Goal: Feedback & Contribution: Contribute content

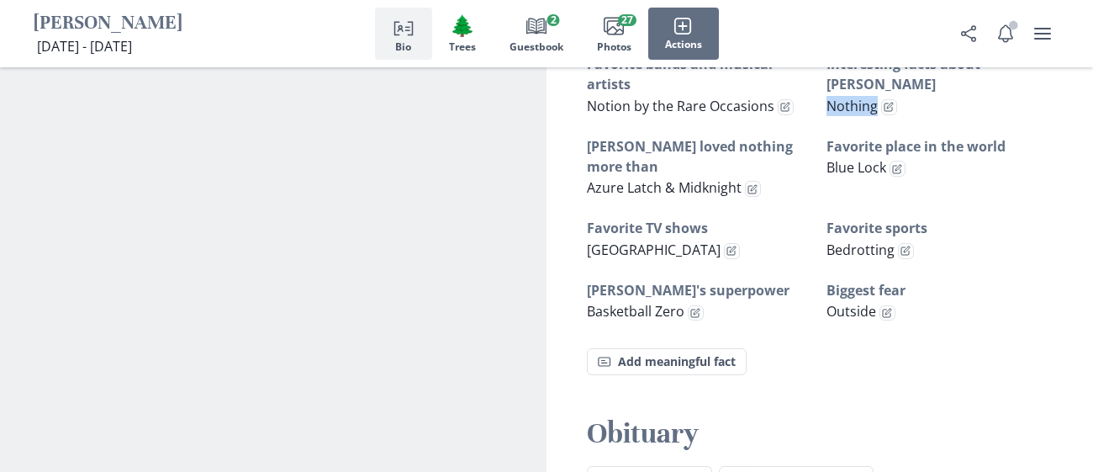
scroll to position [1252, 0]
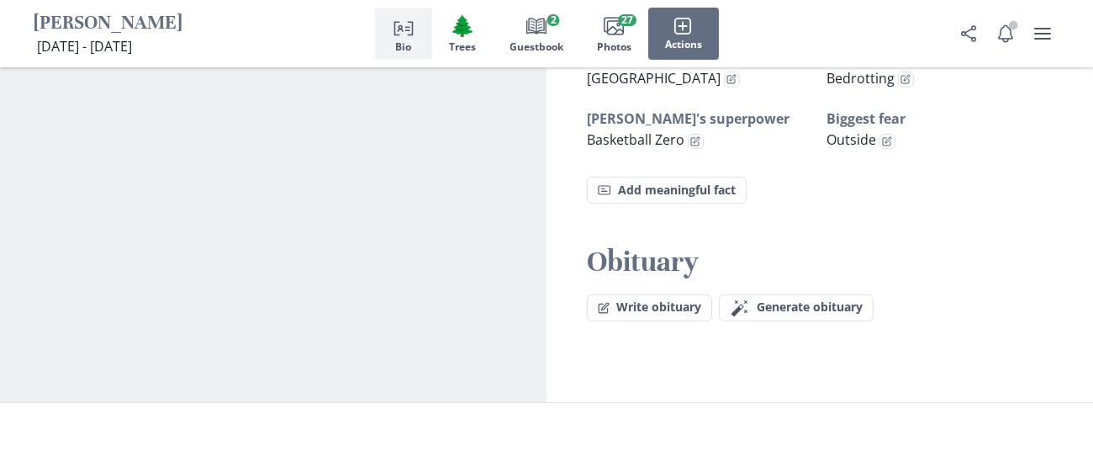
scroll to position [1419, 0]
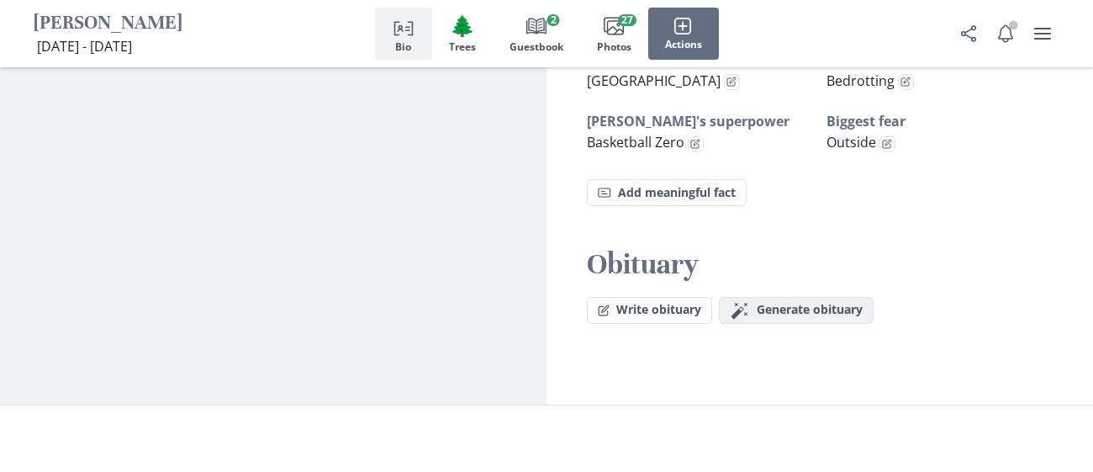
click at [838, 297] on button "Magic wand Generate obituary Generate" at bounding box center [796, 310] width 155 height 27
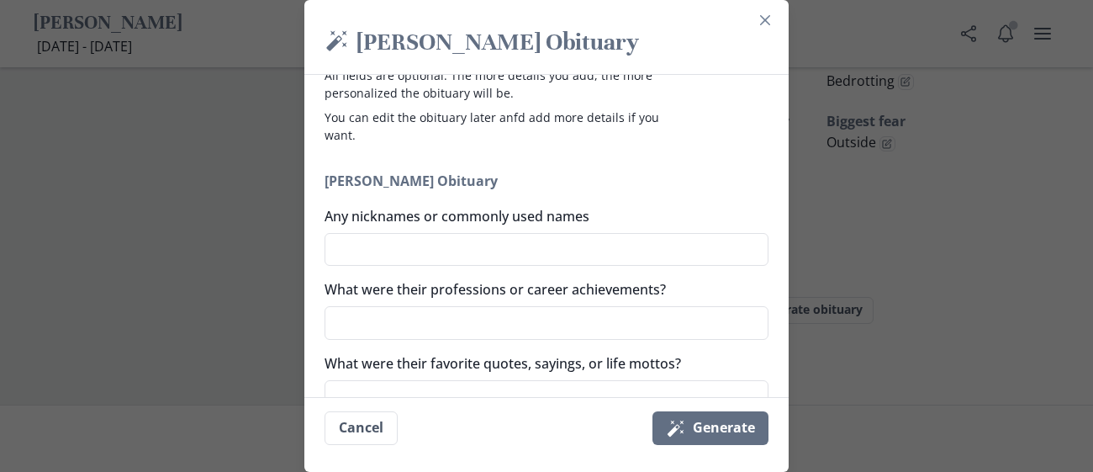
scroll to position [71, 0]
click at [629, 256] on textarea "Any nicknames or commonly used names" at bounding box center [546, 249] width 444 height 34
type textarea "c"
type textarea "x"
type textarea "ch"
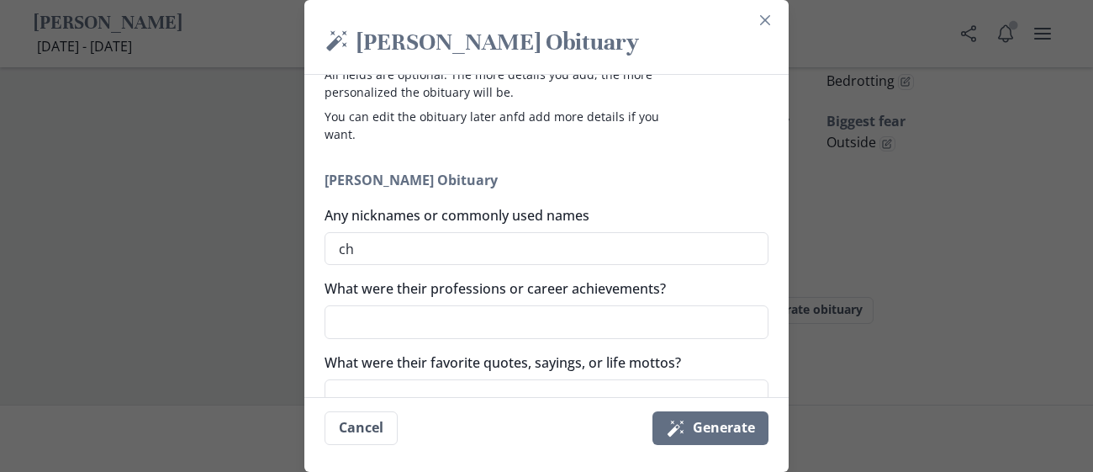
type textarea "x"
type textarea "chr"
type textarea "x"
type textarea "chrl"
type textarea "x"
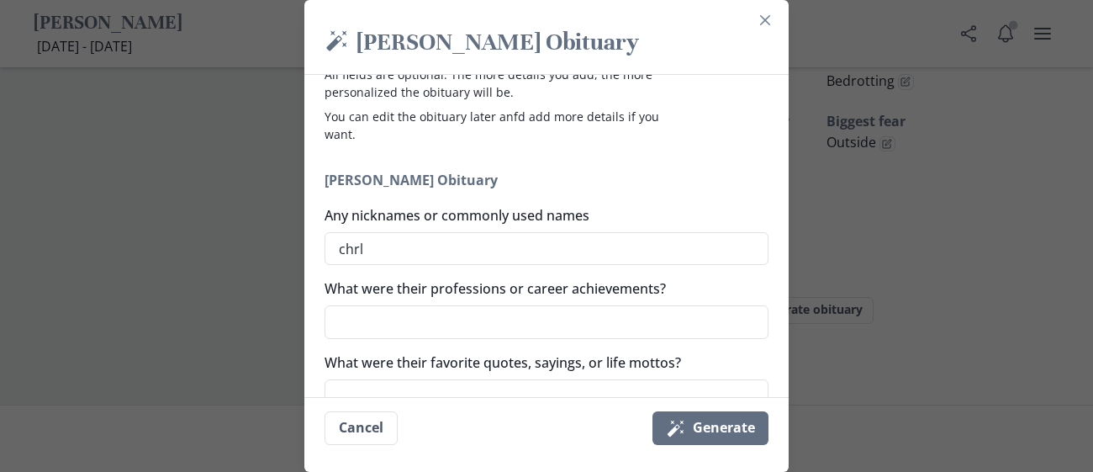
type textarea "chrls"
type textarea "x"
type textarea "chrls"
type textarea "x"
click at [530, 308] on textarea "What were their professions or career achievements?" at bounding box center [546, 322] width 444 height 34
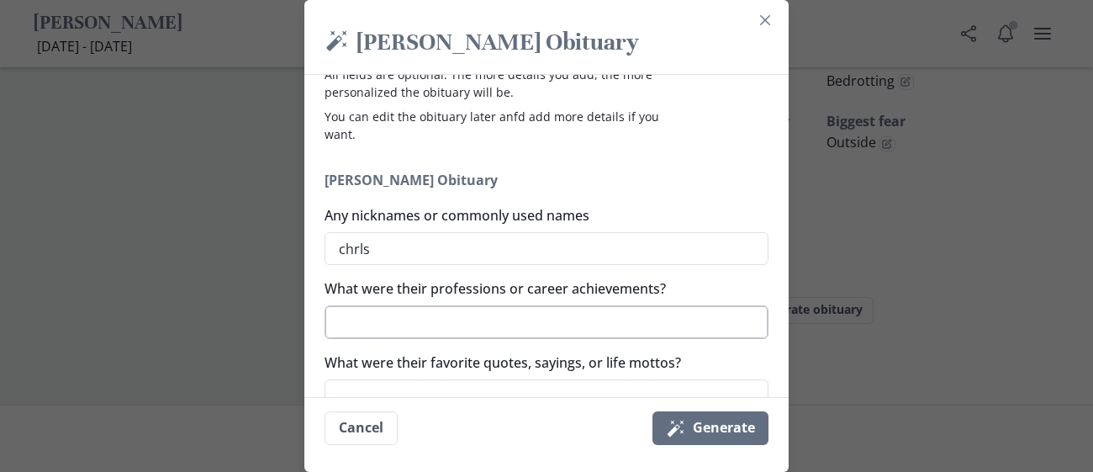
type textarea "t"
type textarea "x"
type textarea "to"
type textarea "x"
type textarea "top"
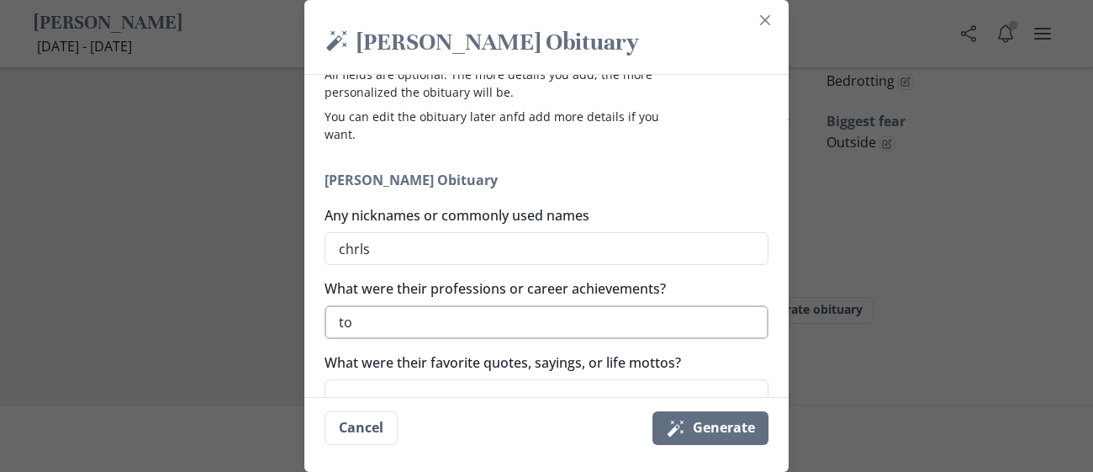
type textarea "x"
type textarea "top"
type textarea "x"
type textarea "top t"
type textarea "x"
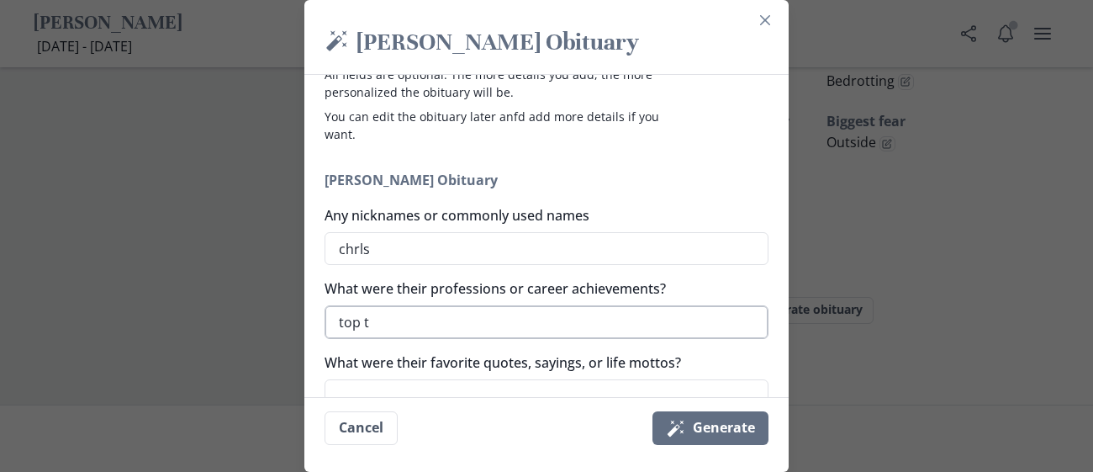
type textarea "top te"
type textarea "x"
type textarea "top ten"
type textarea "x"
type textarea "top ten"
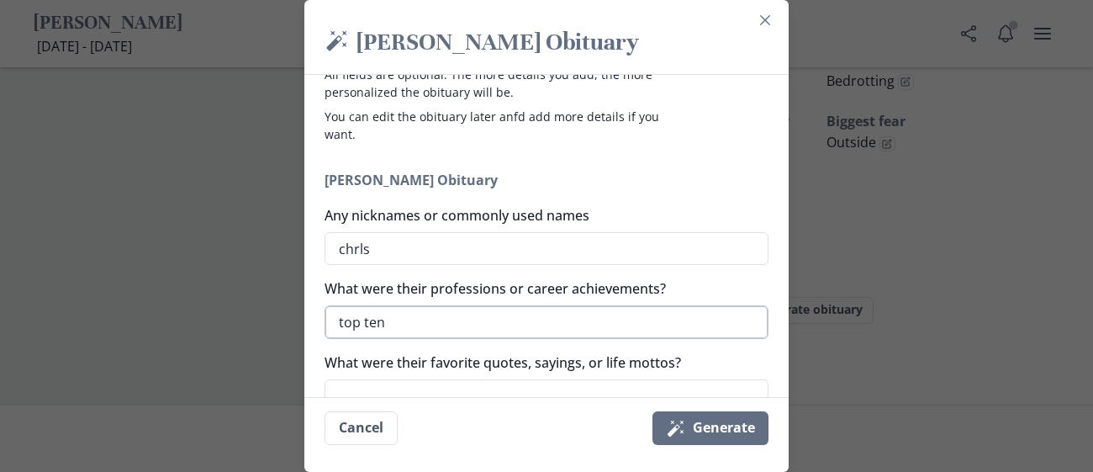
type textarea "x"
type textarea "top ten i"
type textarea "x"
type textarea "top ten in"
type textarea "x"
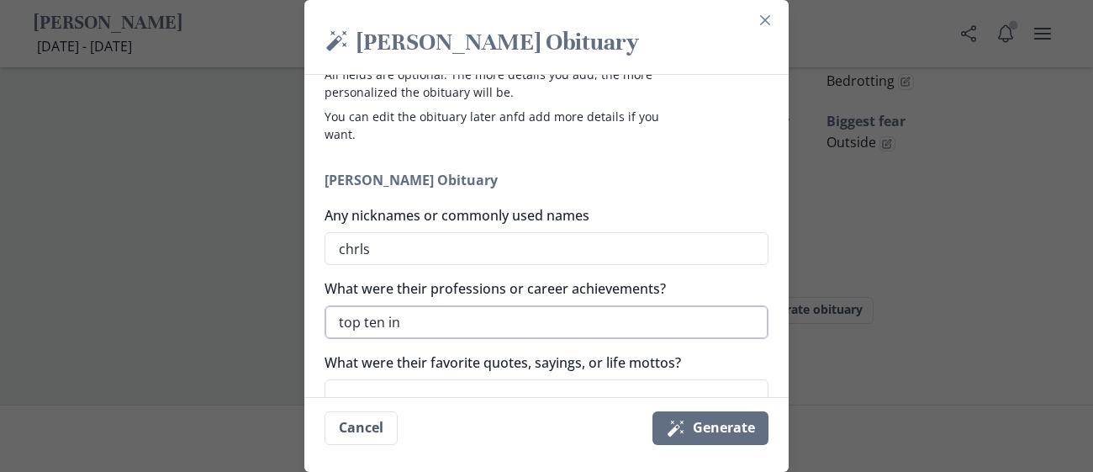
type textarea "top ten in"
type textarea "x"
type textarea "top ten in a"
type textarea "x"
type textarea "top ten in az"
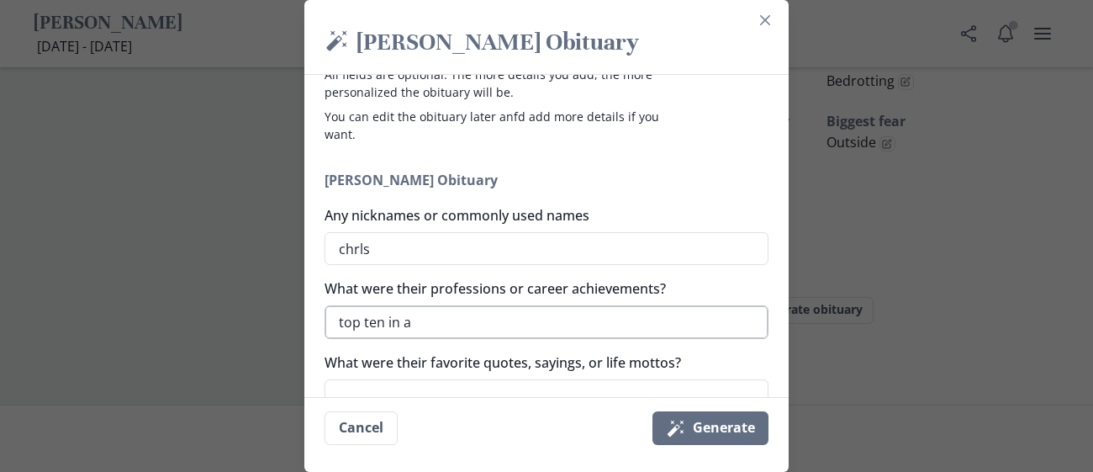
type textarea "x"
type textarea "top ten in azu"
type textarea "x"
type textarea "top ten in azure"
type textarea "x"
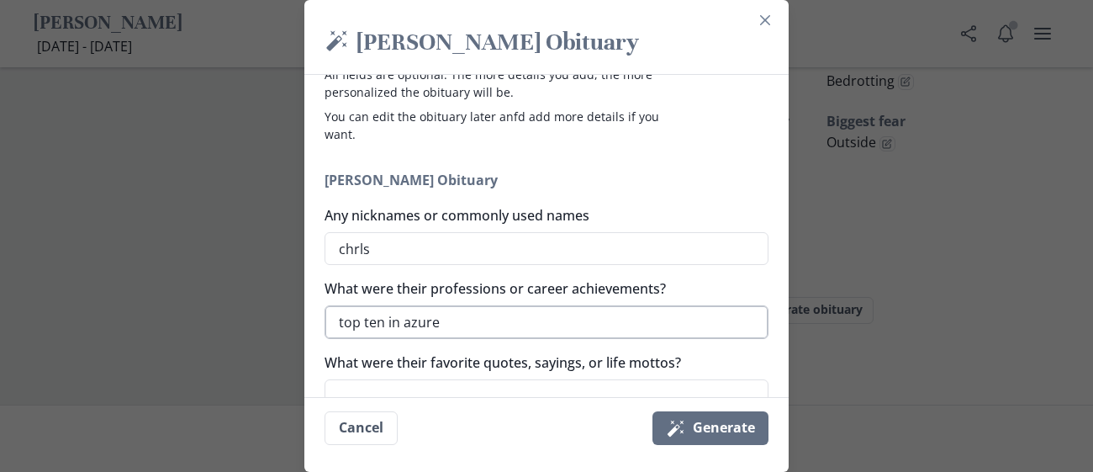
type textarea "top ten in azure"
type textarea "x"
type textarea "top ten in azure l"
type textarea "x"
type textarea "top ten in azure la"
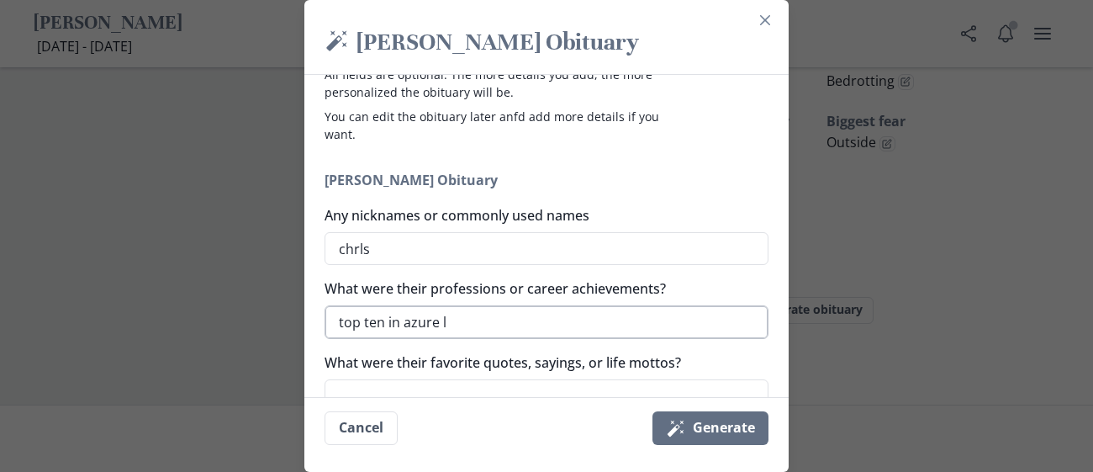
type textarea "x"
type textarea "top ten in azure lat"
type textarea "x"
type textarea "top ten in azure latc"
type textarea "x"
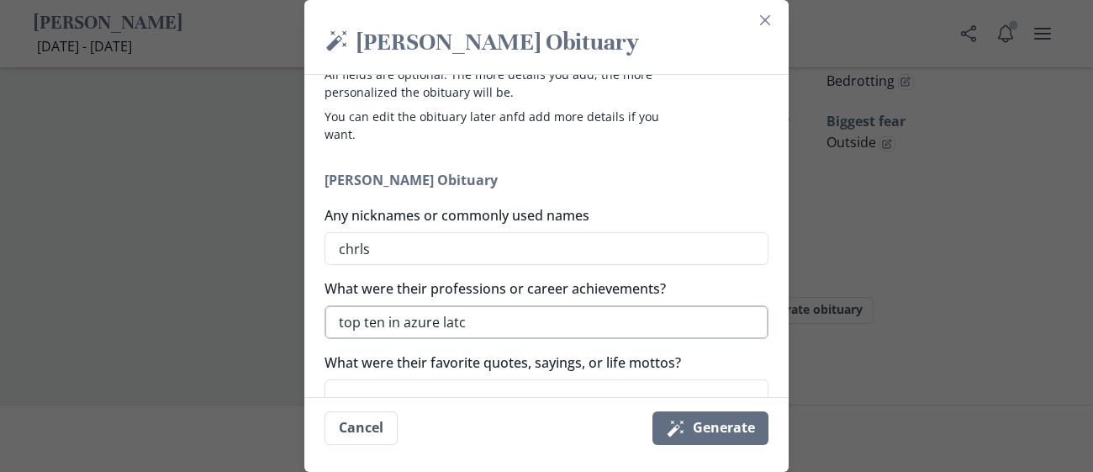
type textarea "top ten in azure latch"
type textarea "x"
type textarea "top ten in azure latch t"
type textarea "x"
type textarea "top ten in azure latch to"
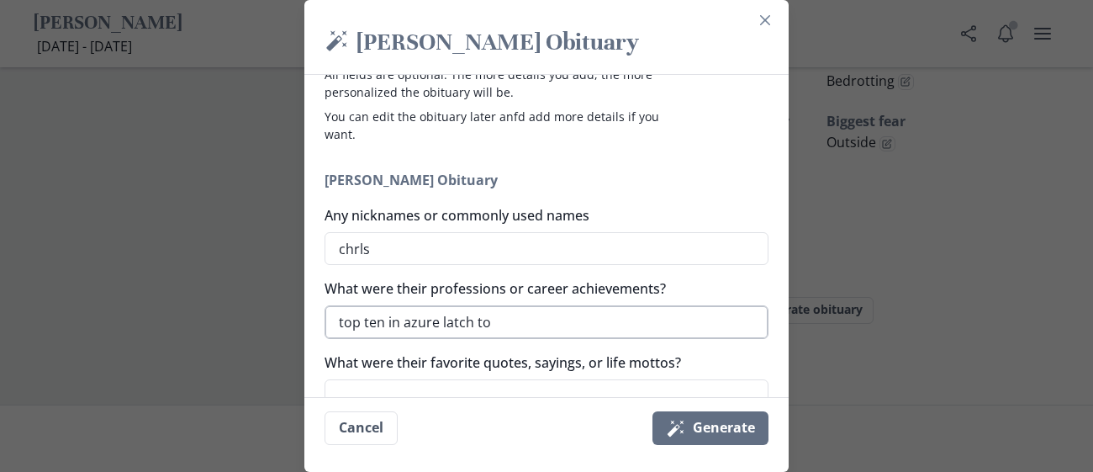
type textarea "x"
type textarea "top ten in azure latch tou"
type textarea "x"
type textarea "top ten in azure latch tour"
type textarea "x"
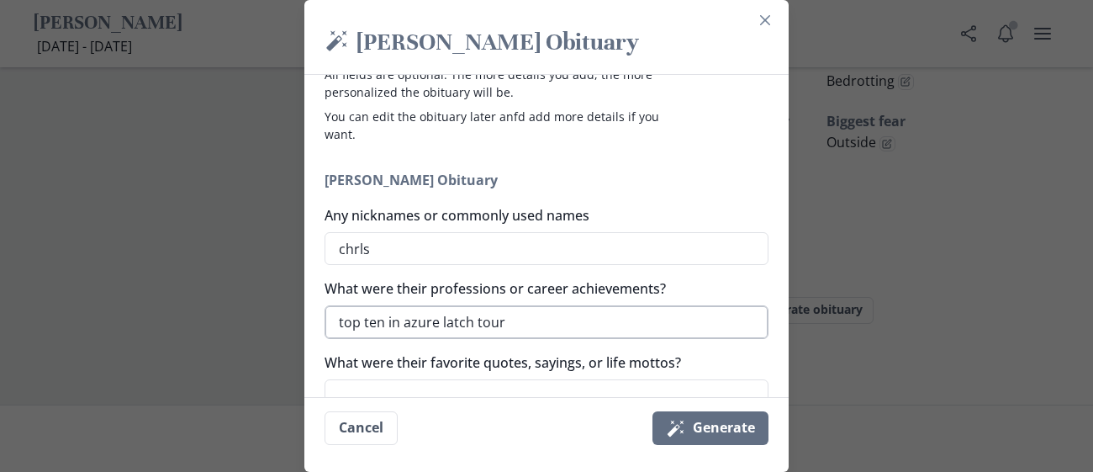
type textarea "top ten in azure latch tourn"
type textarea "x"
type textarea "top ten in azure latch tourna"
type textarea "x"
type textarea "top ten in azure latch tournam"
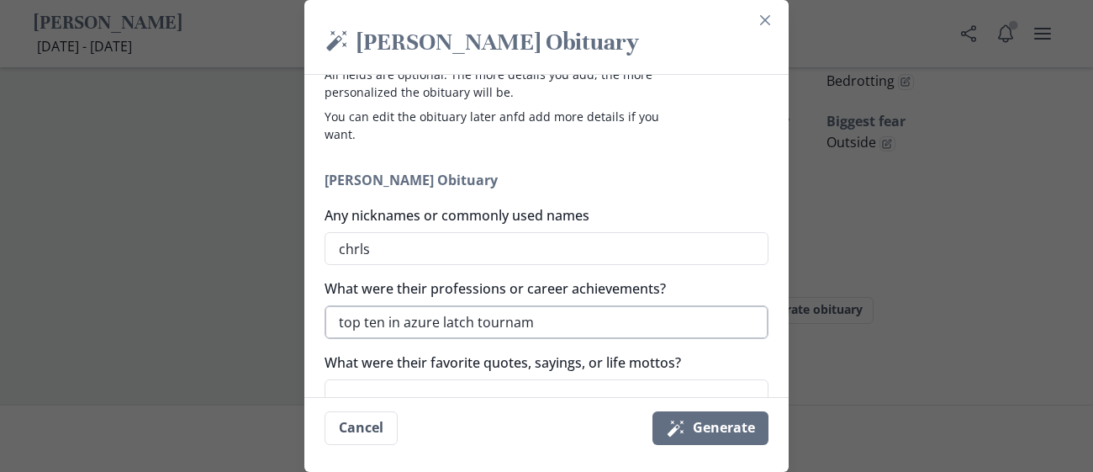
type textarea "x"
type textarea "top ten in azure latch tourname"
type textarea "x"
type textarea "top ten in azure latch tournamen"
type textarea "x"
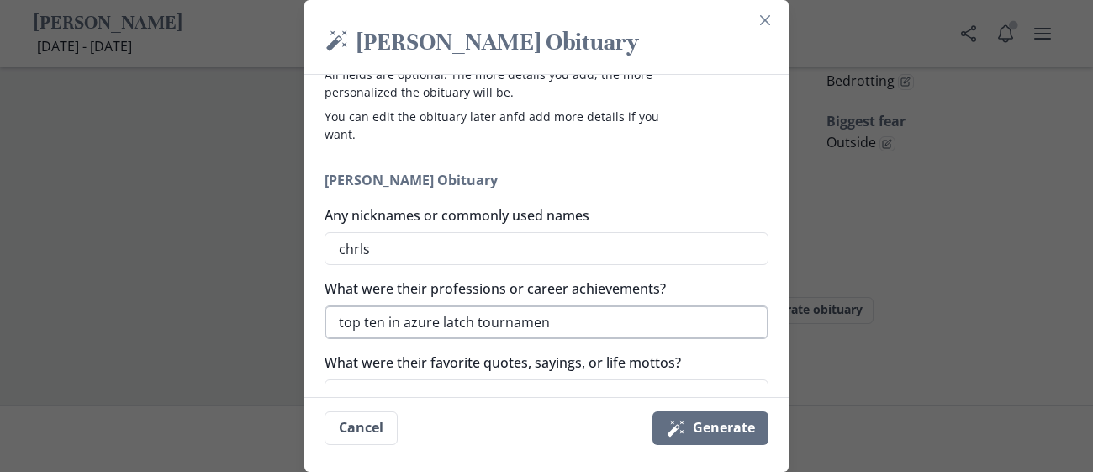
type textarea "top ten in azure latch tournament"
type textarea "x"
type textarea "top ten in azure latch tournament"
type textarea "x"
type textarea "top ten in azure latch tournament a"
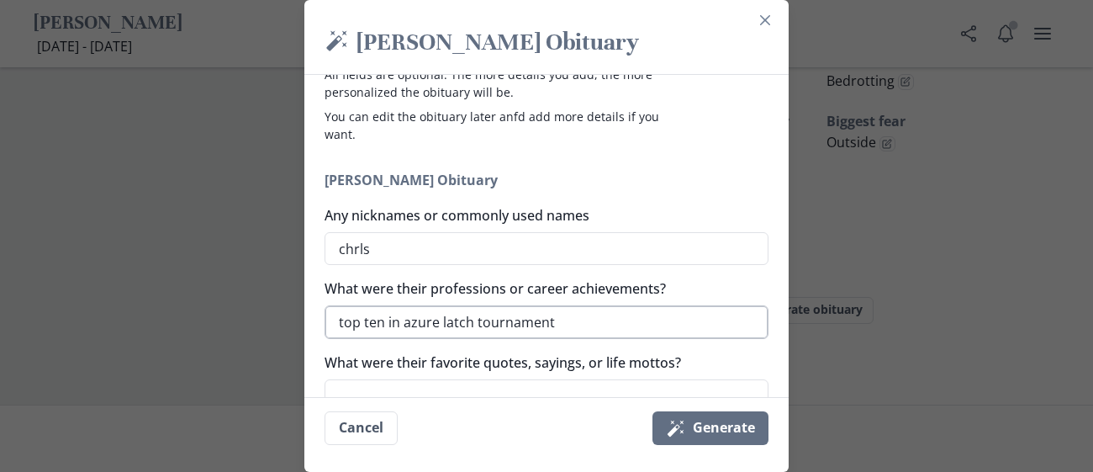
type textarea "x"
type textarea "top ten in azure latch tournament an"
type textarea "x"
type textarea "top ten in azure latch tournament and"
type textarea "x"
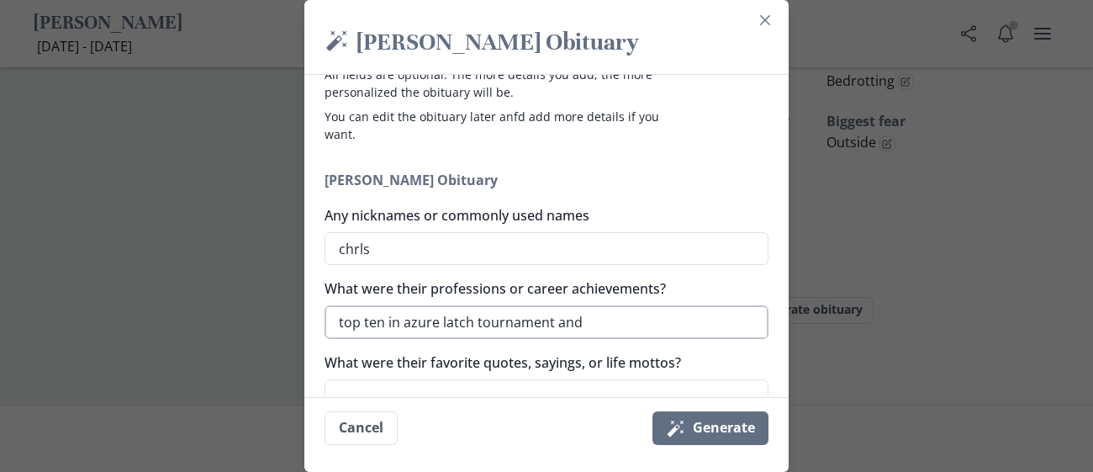
type textarea "top ten in azure latch tournament and"
type textarea "x"
type textarea "top ten in azure latch tournament and o"
type textarea "x"
type textarea "top ten in azure latch tournament and on"
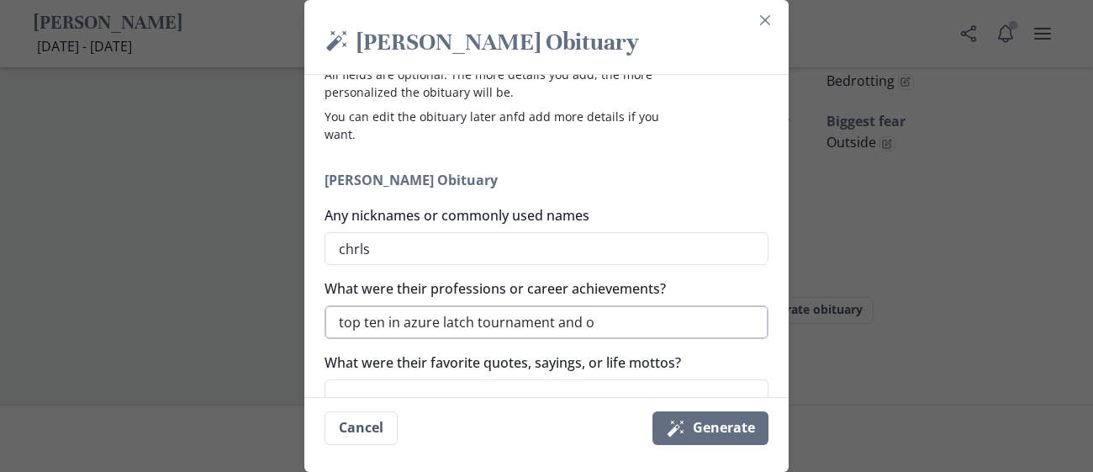
type textarea "x"
type textarea "top ten in azure latch tournament and on"
type textarea "x"
type textarea "top ten in azure latch tournament and on m"
type textarea "x"
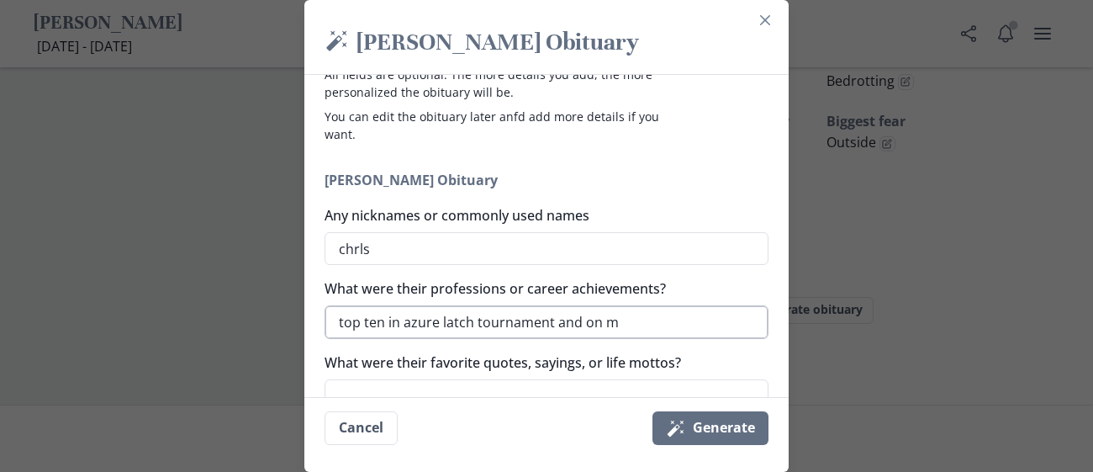
type textarea "top ten in azure latch tournament and on mi"
type textarea "x"
type textarea "top ten in azure latch tournament and on mid"
type textarea "x"
type textarea "top ten in azure latch tournament and on mid"
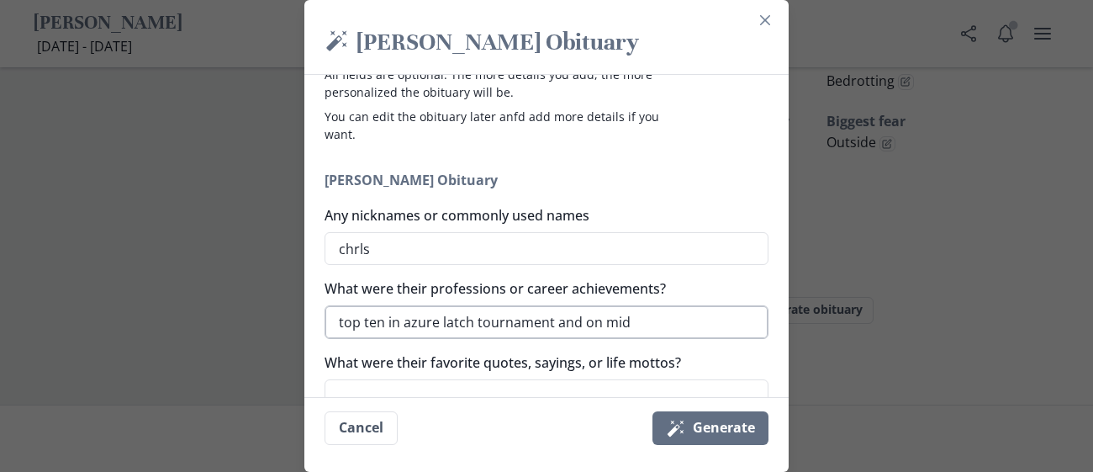
type textarea "x"
type textarea "top ten in azure latch tournament and on mid s"
type textarea "x"
type textarea "top ten in azure latch tournament and on mid sw"
type textarea "x"
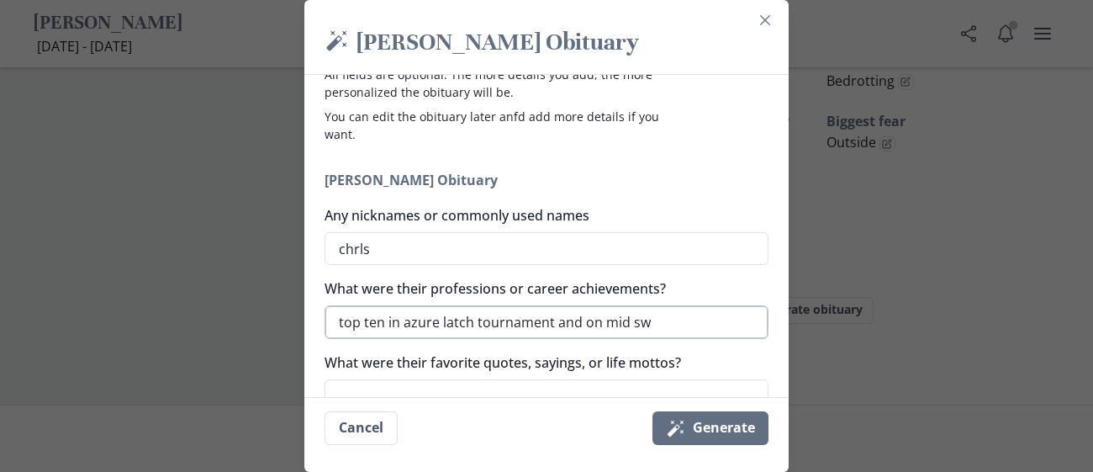
type textarea "top ten in azure latch tournament and on mid swa"
type textarea "x"
type textarea "top ten in azure latch tournament and on mid swar"
type textarea "x"
type textarea "top ten in azure latch tournament and on mid swarm"
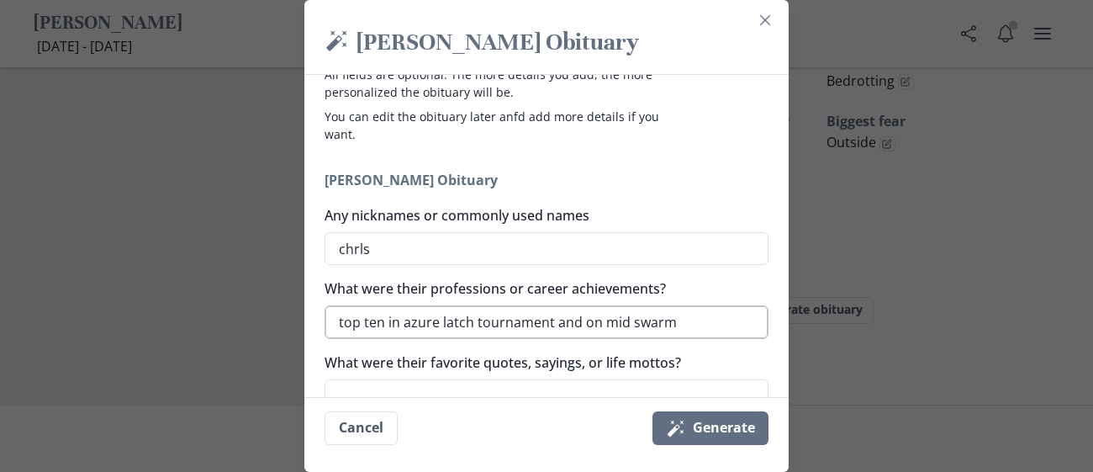
type textarea "x"
type textarea "top ten in azure latch tournament and on mid swarm s"
type textarea "x"
type textarea "top ten in azure latch tournament and on mid swarm sim"
type textarea "x"
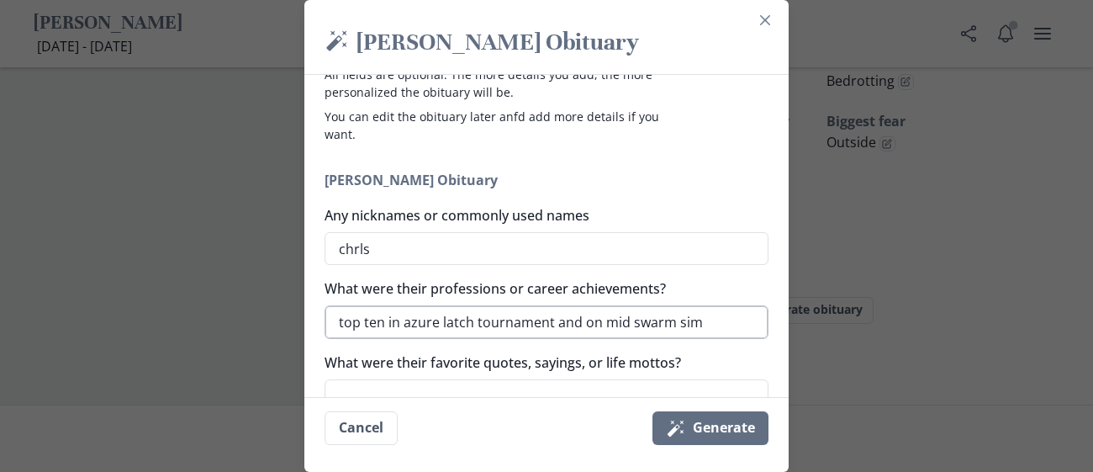
type textarea "top ten in azure latch tournament and on mid swarm simu"
type textarea "x"
type textarea "top ten in azure latch tournament and on mid swarm simul"
type textarea "x"
type textarea "top ten in azure latch tournament and on mid swarm simula"
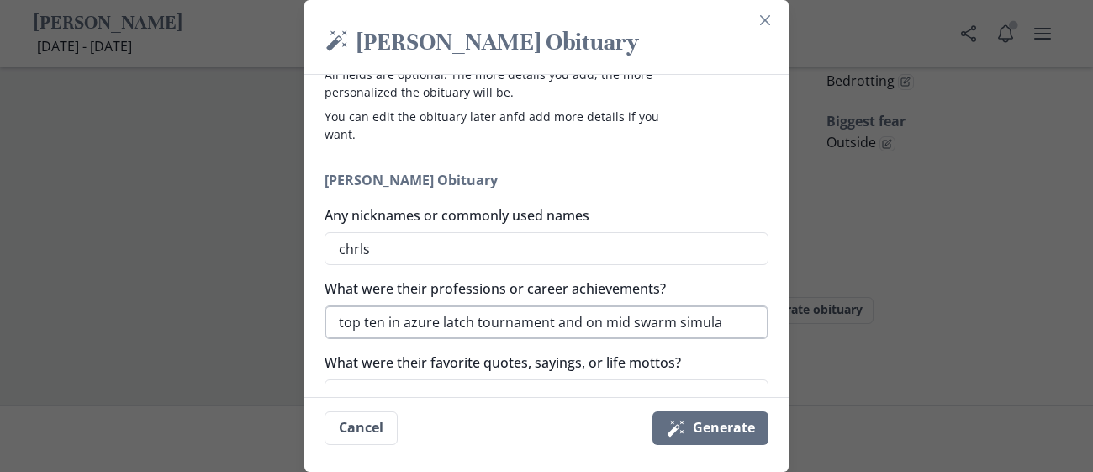
type textarea "x"
type textarea "top ten in azure latch tournament and on mid swarm simulat"
type textarea "x"
type textarea "top ten in azure latch tournament and on mid swarm simulato"
type textarea "x"
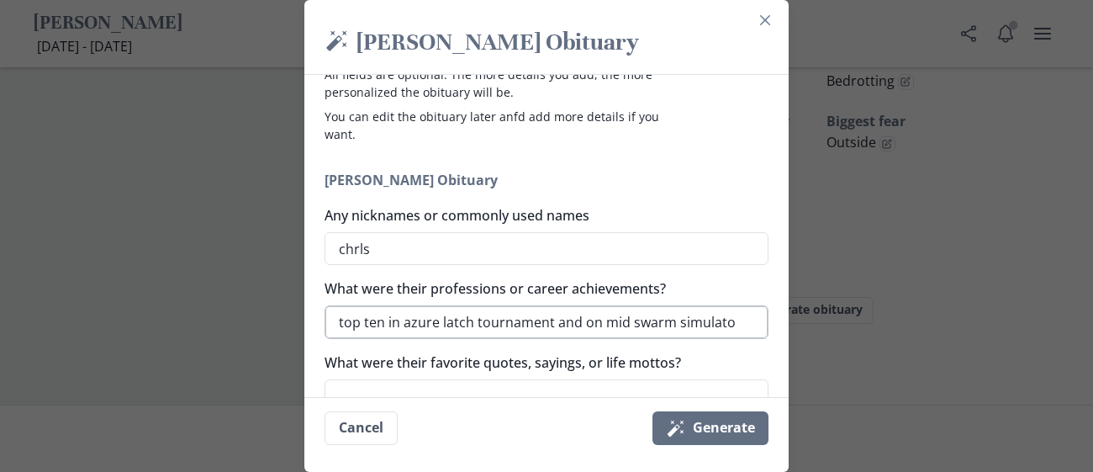
type textarea "top ten in azure latch tournament and on mid swarm simulator"
type textarea "x"
type textarea "top ten in azure latch tournament and on mid swarm simulator"
type textarea "x"
type textarea "top ten in azure latch tournament and on mid swarm simulator le"
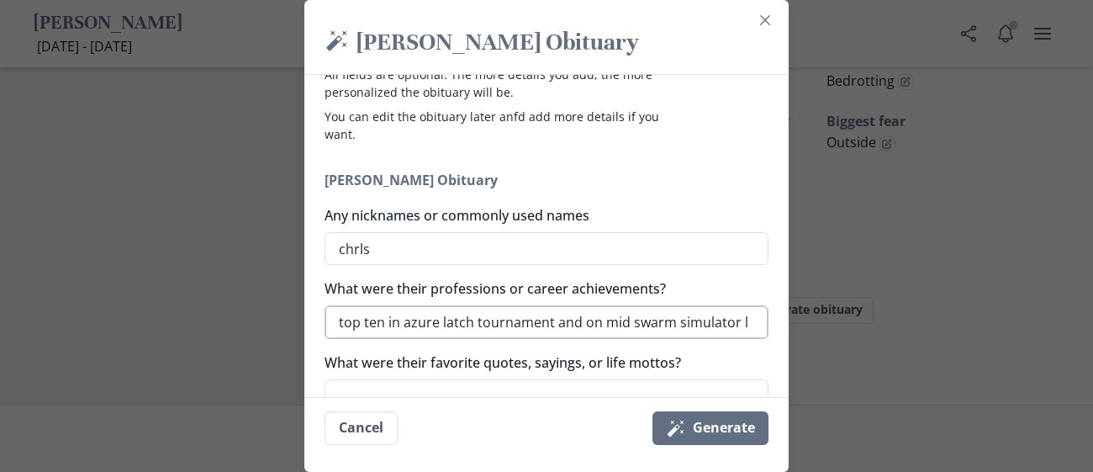
type textarea "x"
type textarea "top ten in azure latch tournament and on mid swarm simulator lea"
type textarea "x"
type textarea "top ten in azure latch tournament and on mid swarm simulator lead"
type textarea "x"
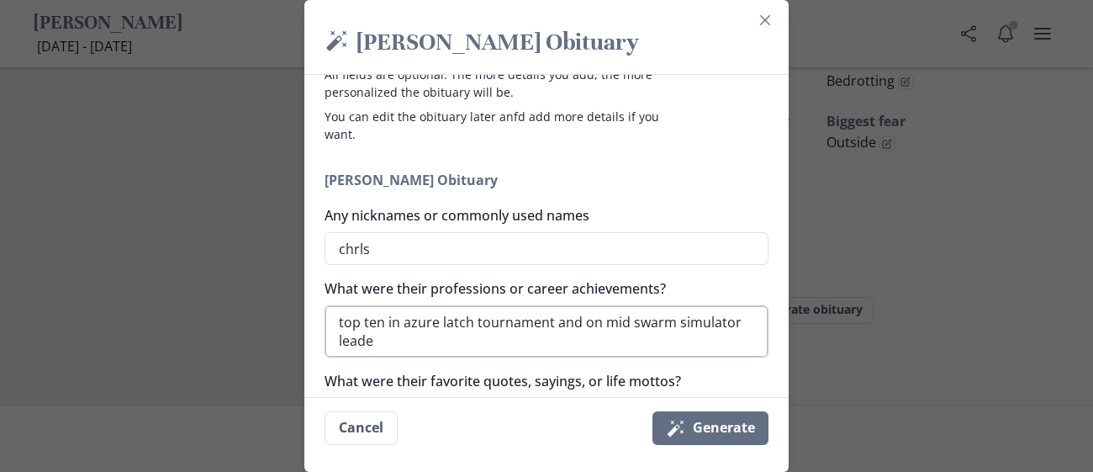
type textarea "top ten in azure latch tournament and on mid swarm simulator leader"
type textarea "x"
type textarea "top ten in azure latch tournament and on mid swarm simulator leaderbo"
type textarea "x"
type textarea "top ten in azure latch tournament and on mid swarm simulator leaderboa"
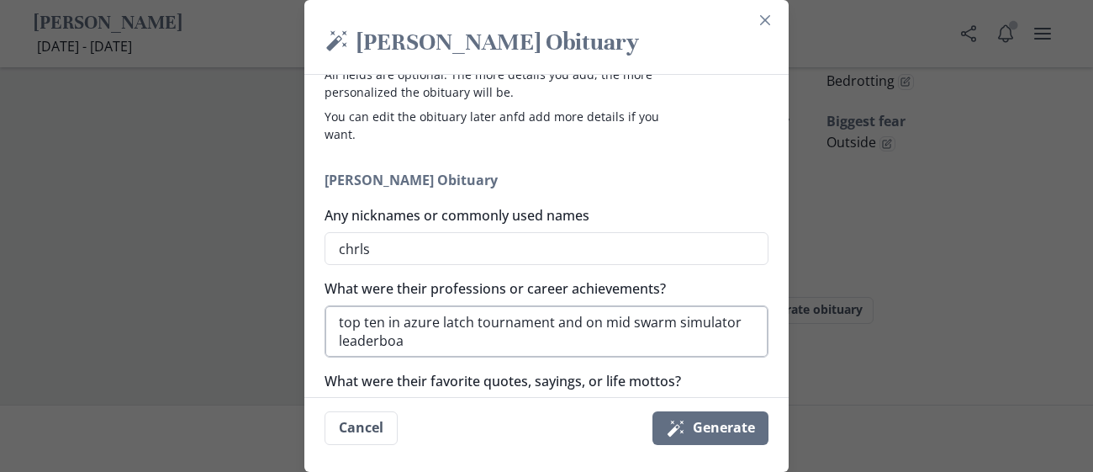
type textarea "x"
type textarea "top ten in azure latch tournament and on mid swarm simulator leaderboar"
type textarea "x"
type textarea "top ten in azure latch tournament and on mid swarm simulator leaderboard"
type textarea "x"
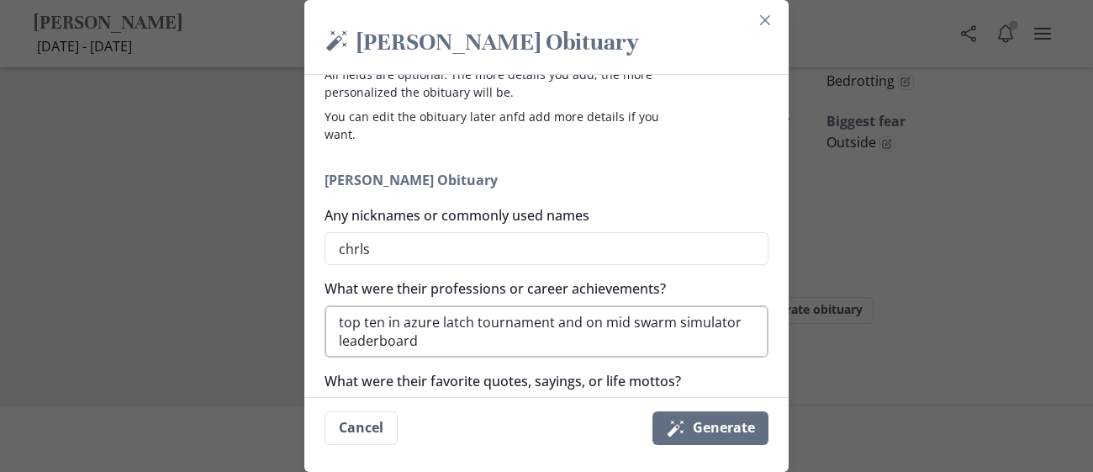
scroll to position [145, 0]
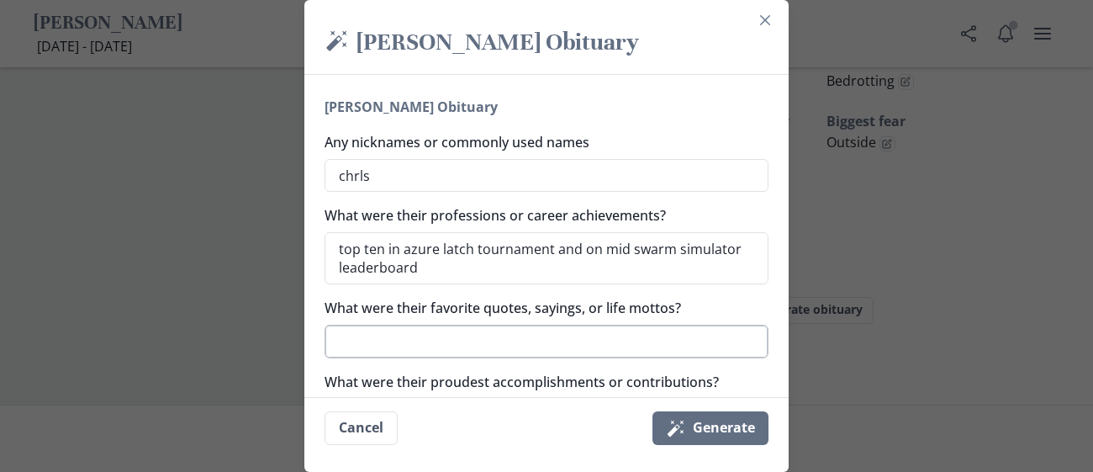
type textarea "top ten in azure latch tournament and on mid swarm simulator leaderboard"
type textarea "x"
click at [462, 354] on textarea "What were their favorite quotes, sayings, or life mottos?" at bounding box center [546, 341] width 444 height 34
type textarea """
type textarea "x"
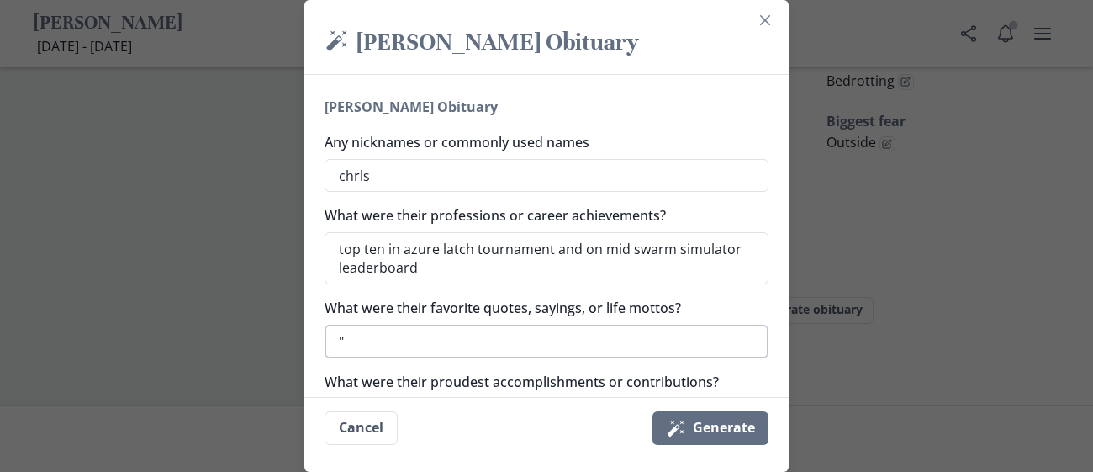
type textarea """
type textarea "x"
click at [462, 354] on textarea """ at bounding box center [546, 341] width 444 height 34
type textarea ""H"
type textarea "x"
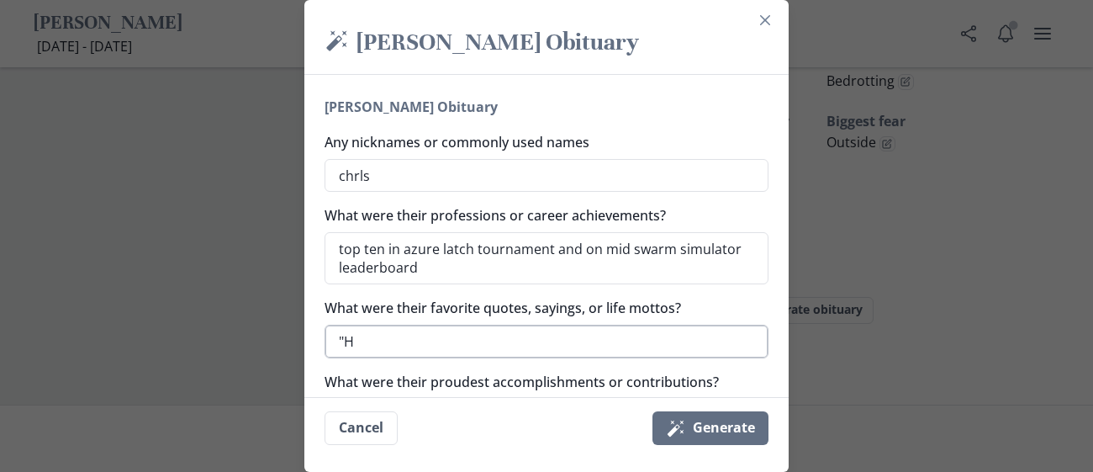
type textarea ""HE"
type textarea "x"
type textarea ""HES"
type textarea "x"
type textarea ""HES"
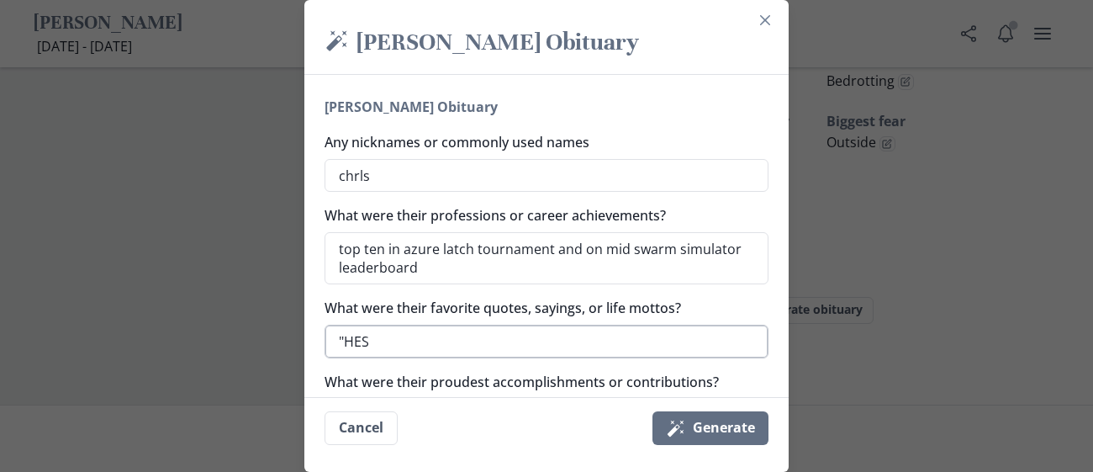
type textarea "x"
type textarea ""HES J"
type textarea "x"
type textarea ""HES JU"
type textarea "x"
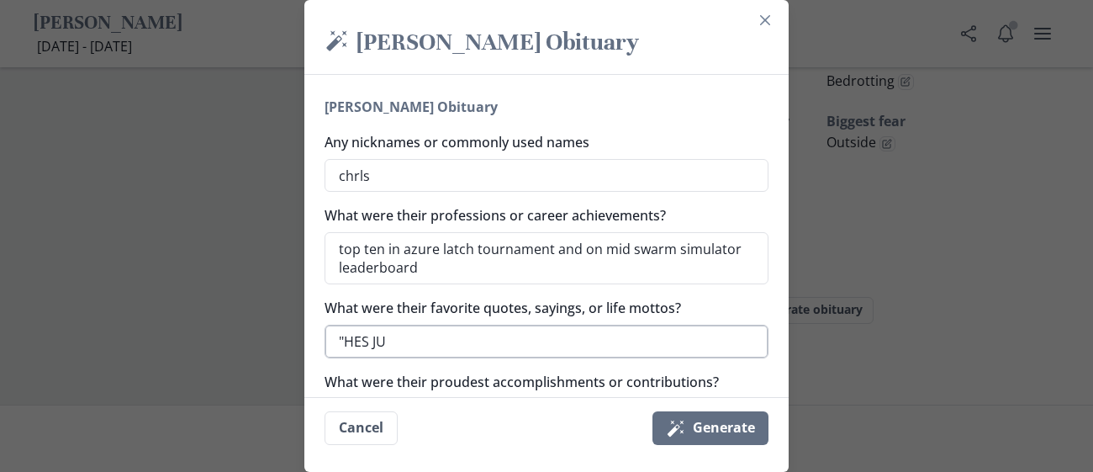
type textarea ""HES JUE"
type textarea "x"
type textarea ""HES JUES"
type textarea "x"
type textarea ""HES JUE"
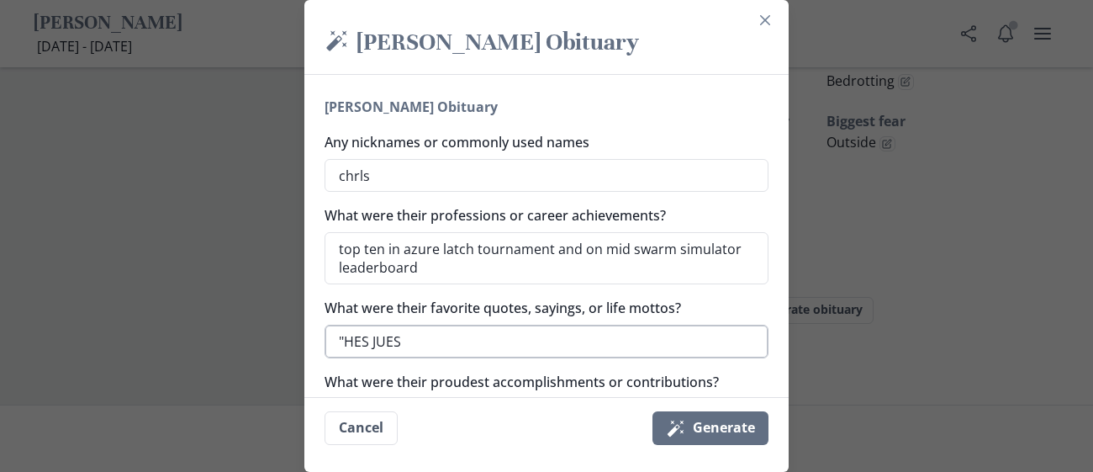
type textarea "x"
type textarea ""HES JU"
type textarea "x"
type textarea ""HES JUS"
type textarea "x"
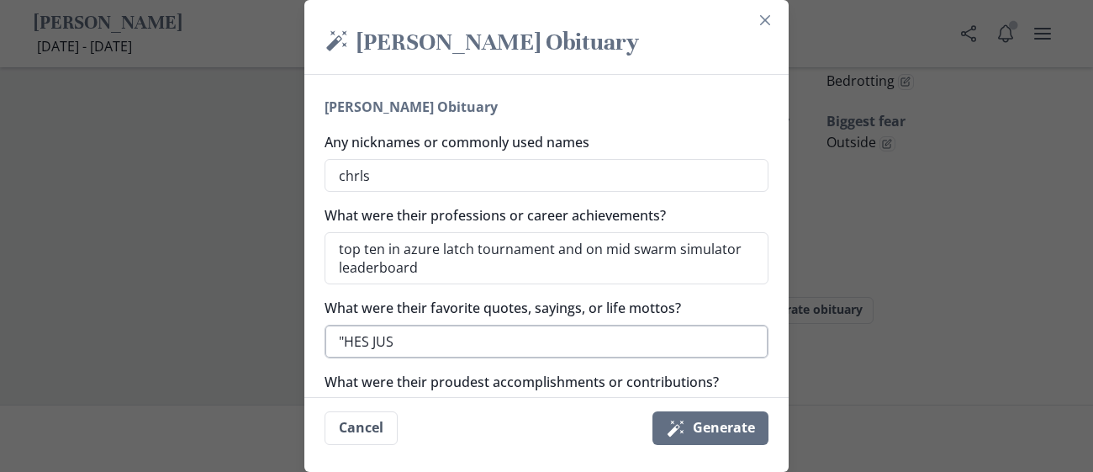
type textarea ""HES JUST"
type textarea "x"
type textarea ""HES JUST"
type textarea "x"
type textarea ""HES JUST F"
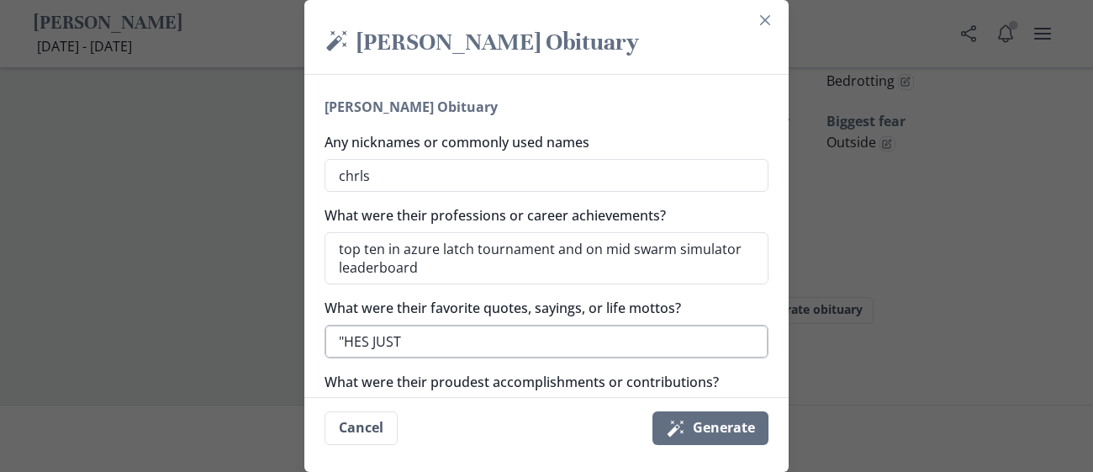
type textarea "x"
type textarea ""HES JUST FU"
type textarea "x"
type textarea ""HES JUST FUC"
type textarea "x"
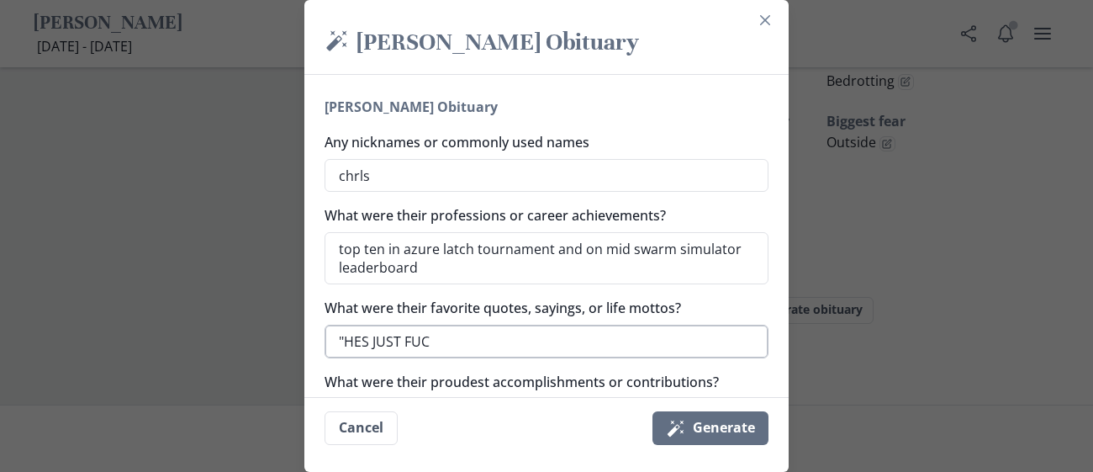
type textarea ""HES JUST FUCK"
type textarea "x"
type textarea ""HES JUST FUCKIN"
type textarea "x"
type textarea ""HES JUST FUCKING"
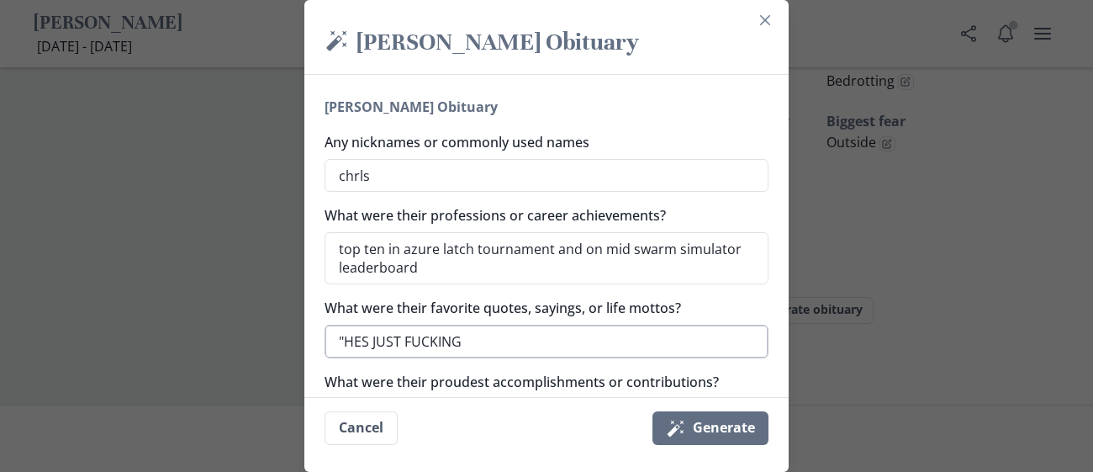
type textarea "x"
type textarea ""HES JUST FUCKING"
type textarea "x"
type textarea ""HES JUST FUCKING W"
type textarea "x"
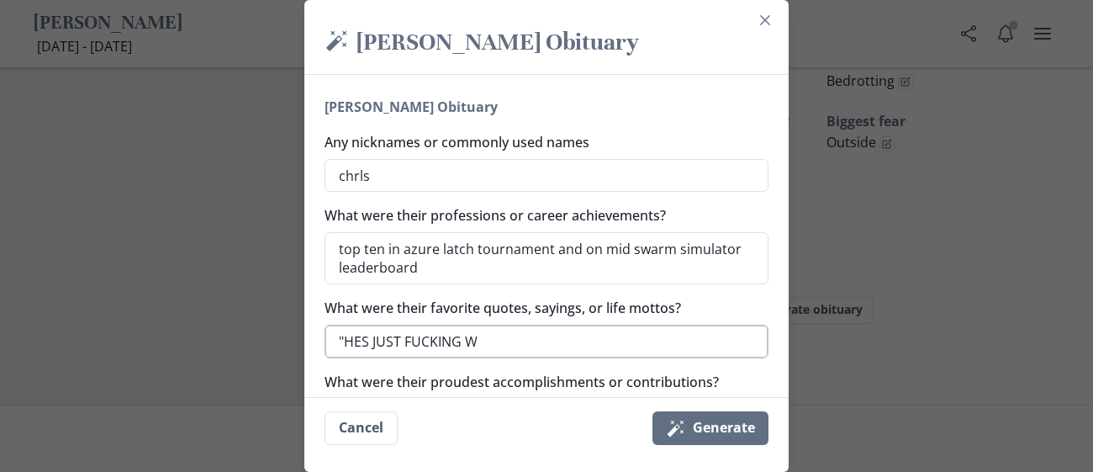
type textarea ""HES JUST FUCKING WI"
type textarea "x"
type textarea ""HES JUST FUCKING WIT"
type textarea "x"
type textarea ""HES JUST FUCKING WITH"
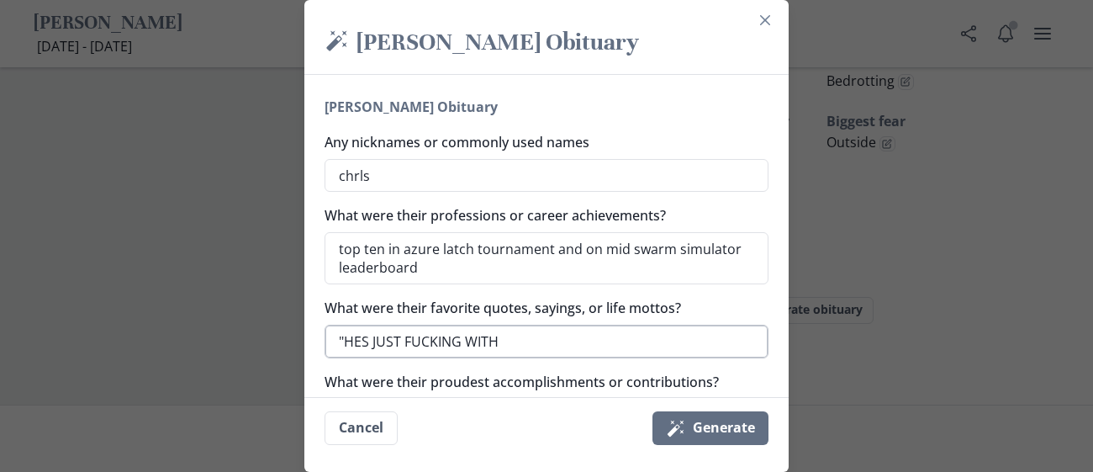
type textarea "x"
type textarea ""HES JUST FUCKING WITH"
type textarea "x"
type textarea ""HES JUST FUCKING WITH [PERSON_NAME]"
type textarea "x"
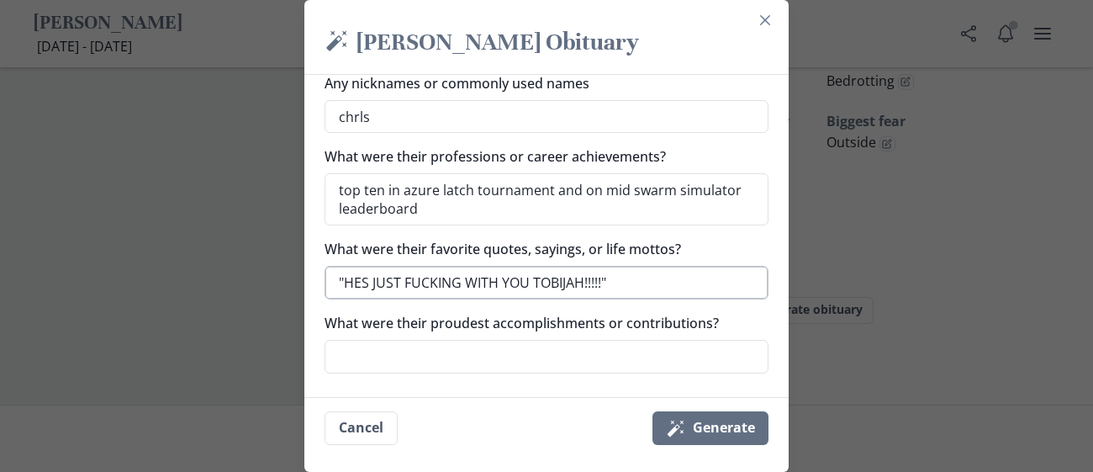
scroll to position [208, 0]
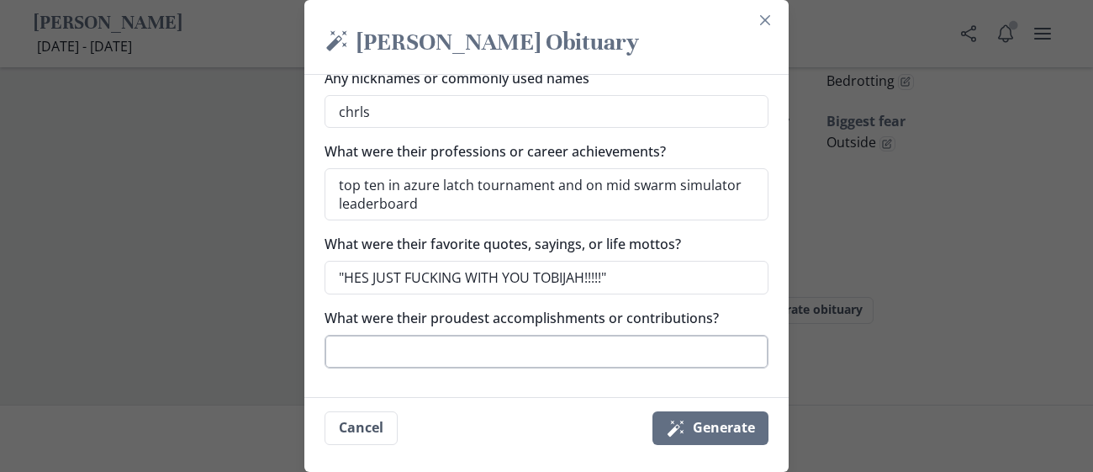
click at [455, 358] on textarea "What were their proudest accomplishments or contributions?" at bounding box center [546, 352] width 444 height 34
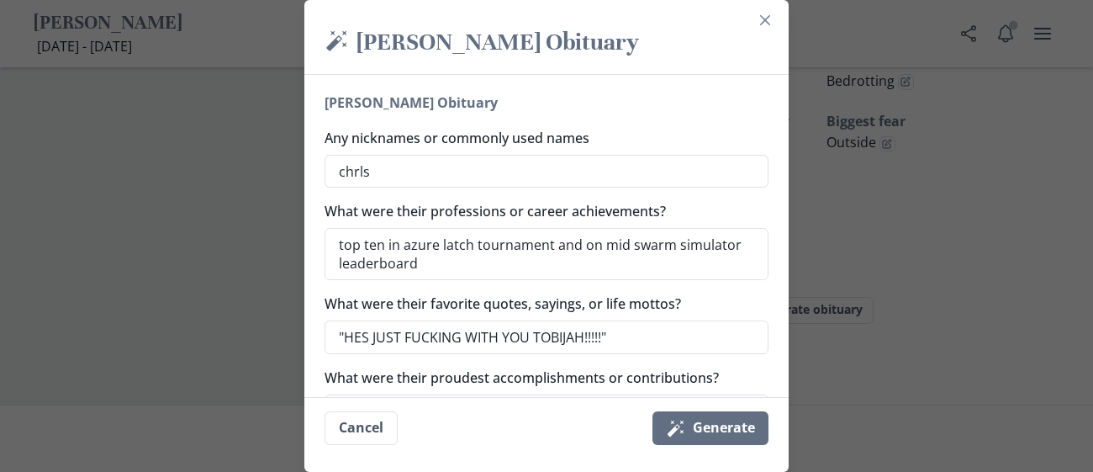
scroll to position [147, 0]
click at [411, 171] on textarea "chrls" at bounding box center [546, 173] width 444 height 34
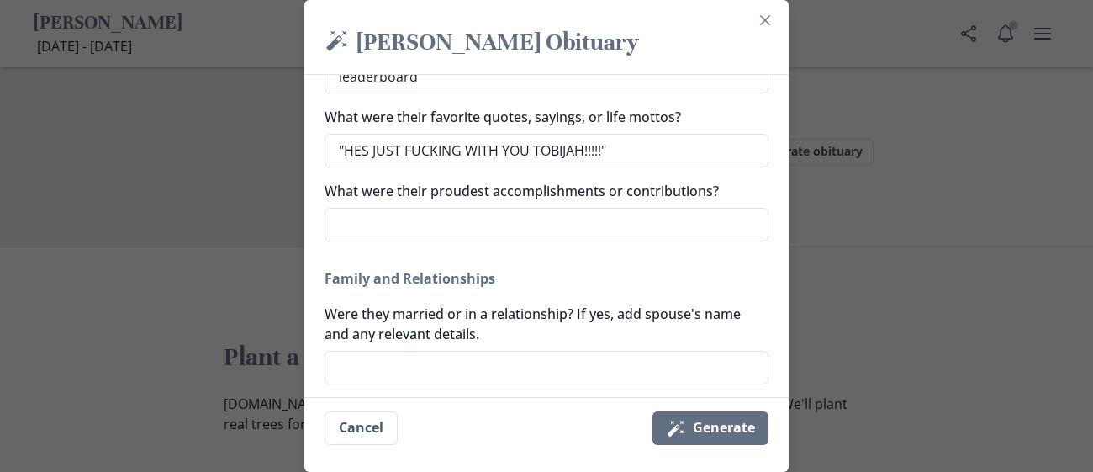
scroll to position [334, 0]
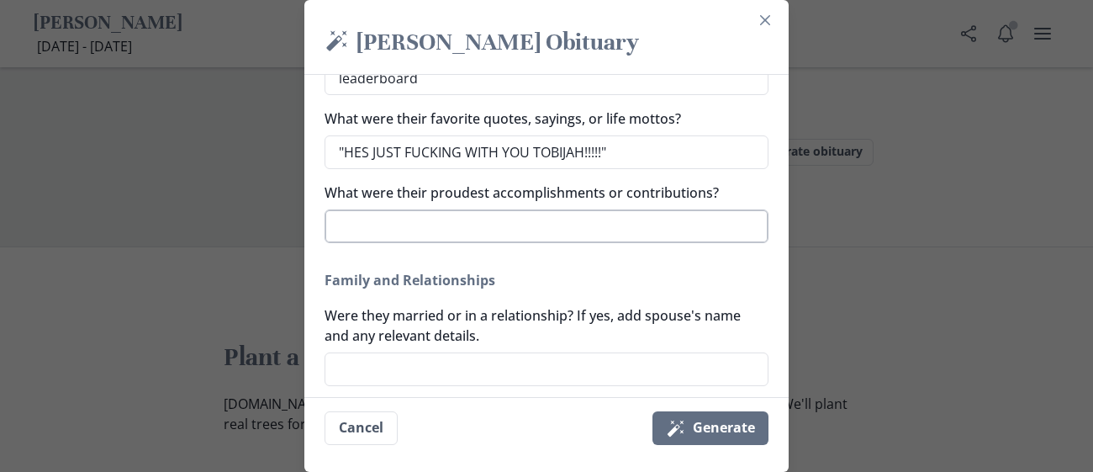
click at [438, 224] on textarea "What were their proudest accomplishments or contributions?" at bounding box center [546, 226] width 444 height 34
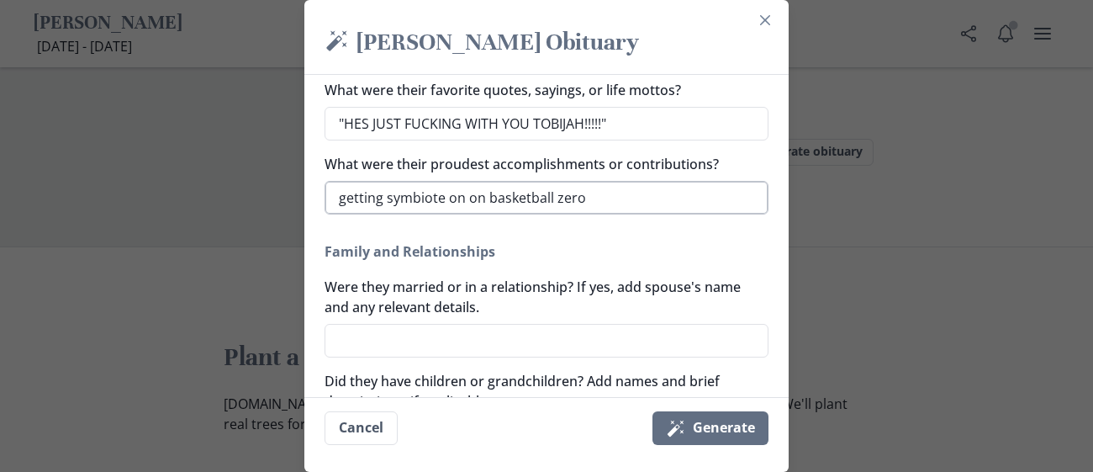
click at [477, 196] on textarea "getting symbiote on on basketball zero" at bounding box center [546, 198] width 444 height 34
click at [440, 340] on textarea "Were they married or in a relationship? If yes, add spouse's name and any relev…" at bounding box center [546, 341] width 444 height 34
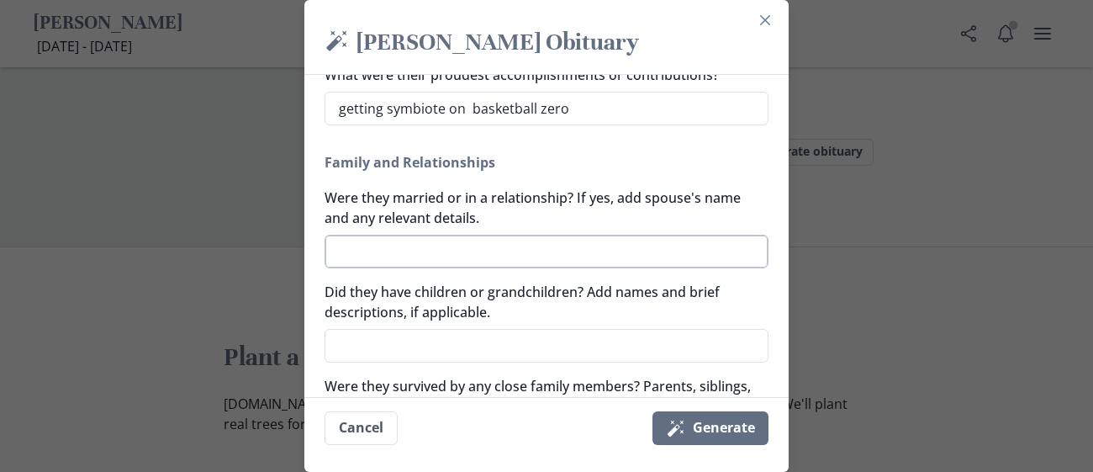
scroll to position [454, 0]
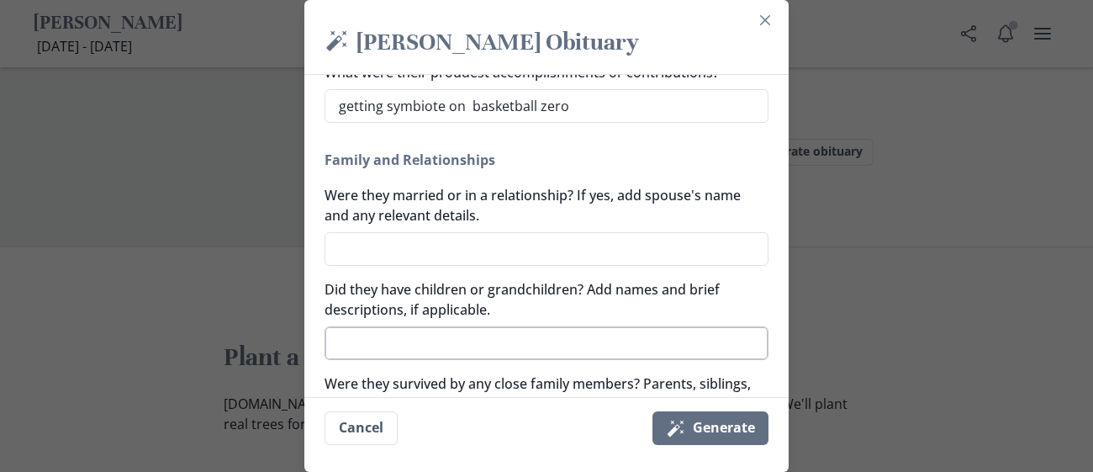
click at [392, 348] on textarea "Did they have children or grandchildren? Add names and brief descriptions, if a…" at bounding box center [546, 343] width 444 height 34
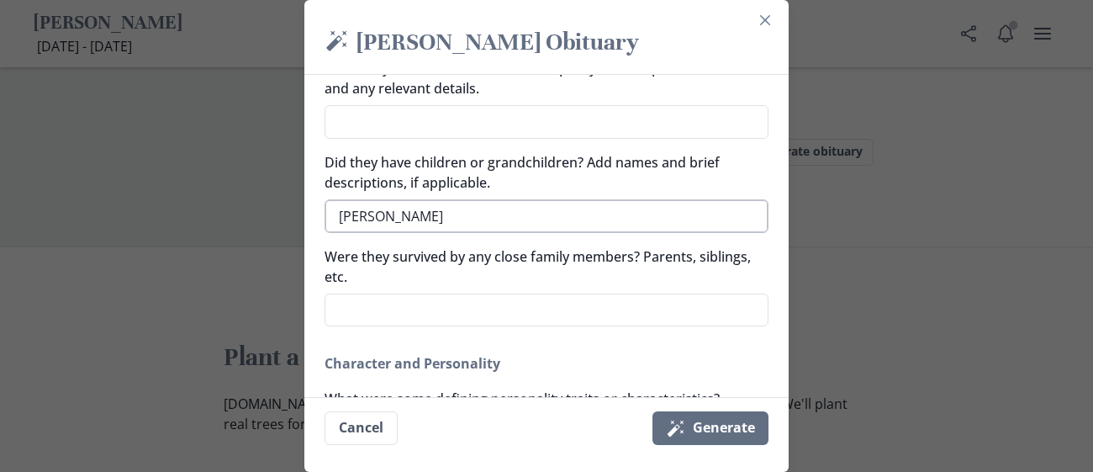
scroll to position [592, 0]
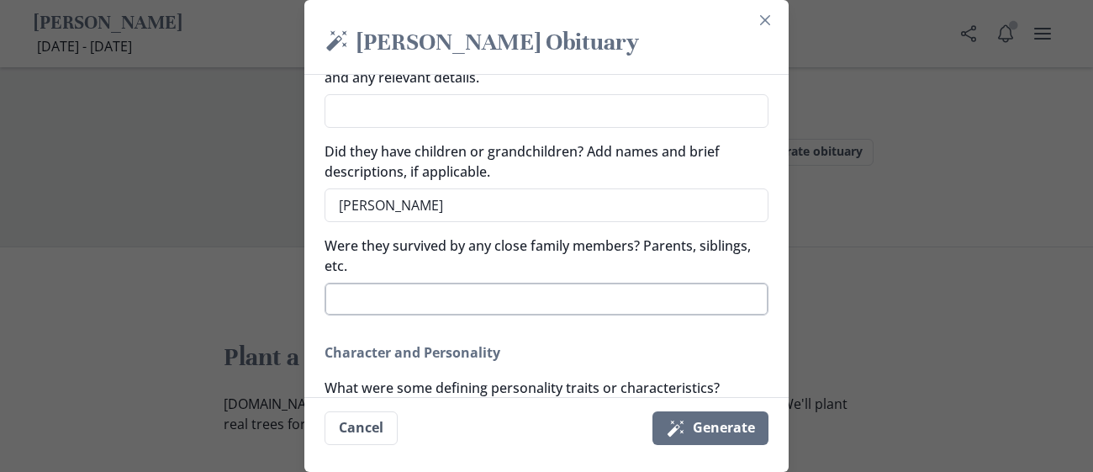
click at [393, 299] on textarea "Were they survived by any close family members? Parents, siblings, etc." at bounding box center [546, 299] width 444 height 34
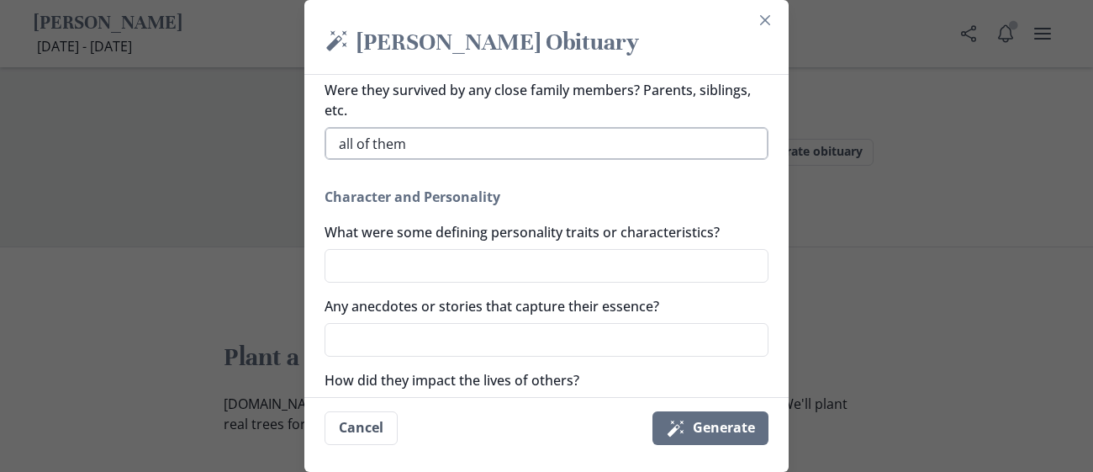
scroll to position [751, 0]
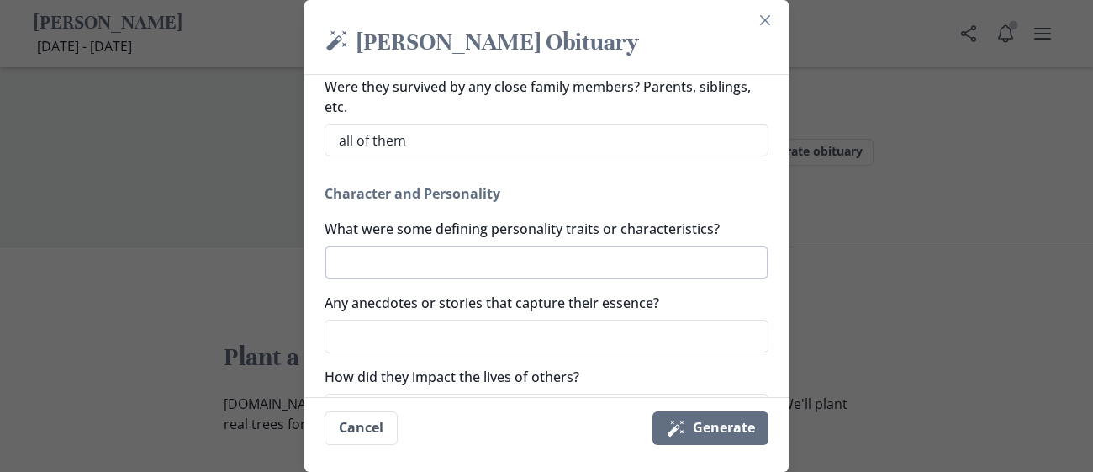
click at [367, 252] on textarea "What were some defining personality traits or characteristics?" at bounding box center [546, 262] width 444 height 34
click at [356, 333] on textarea "Any anecdotes or stories that capture their essence?" at bounding box center [546, 336] width 444 height 34
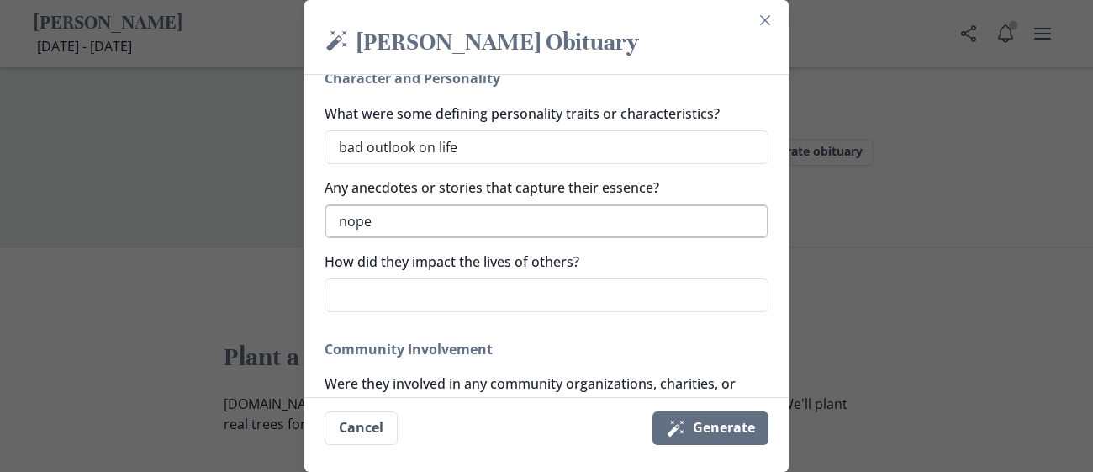
scroll to position [872, 0]
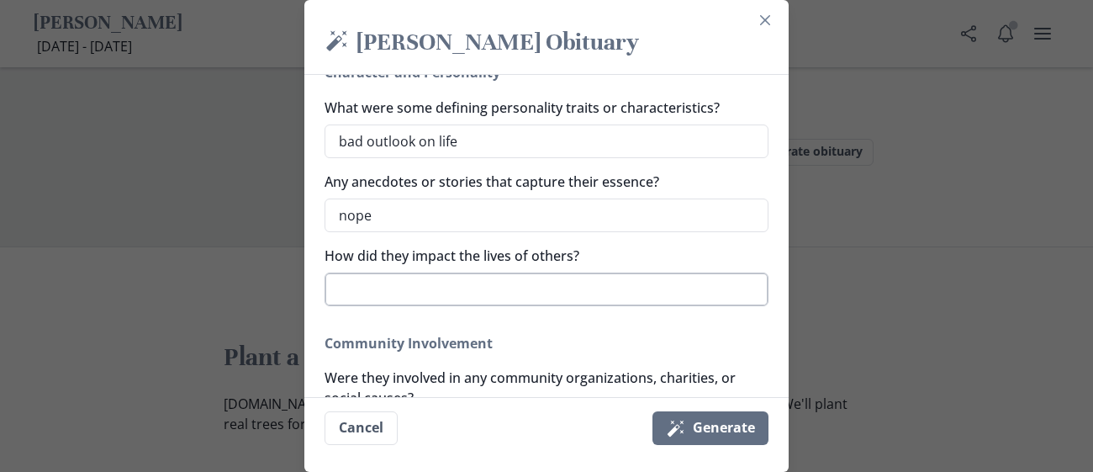
click at [374, 301] on textarea "How did they impact the lives of others?" at bounding box center [546, 289] width 444 height 34
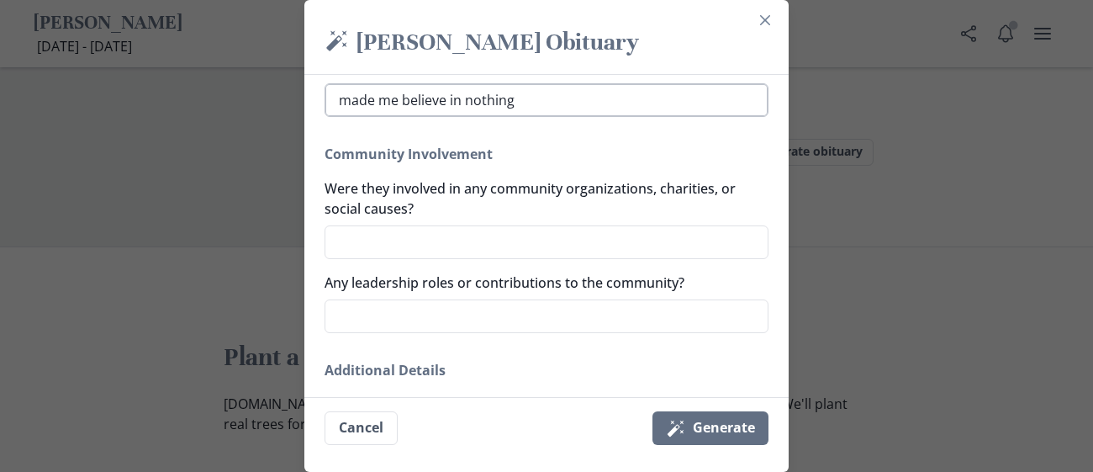
scroll to position [1073, 0]
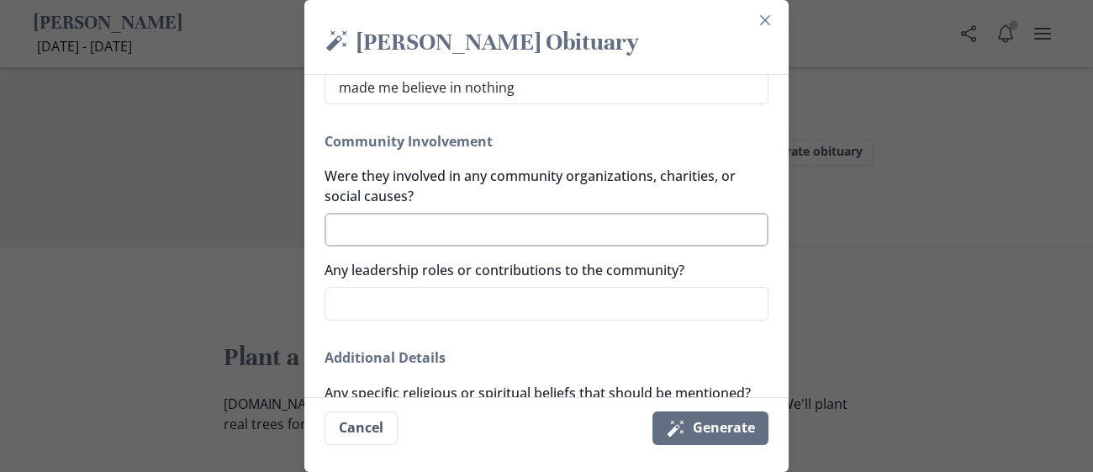
click at [392, 228] on textarea "Were they involved in any community organizations, charities, or social causes?" at bounding box center [546, 230] width 444 height 34
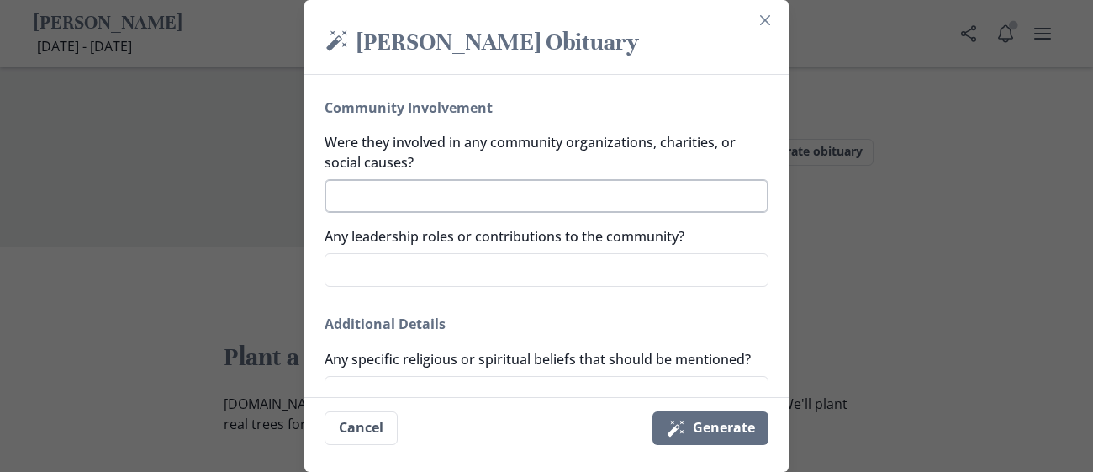
scroll to position [1125, 0]
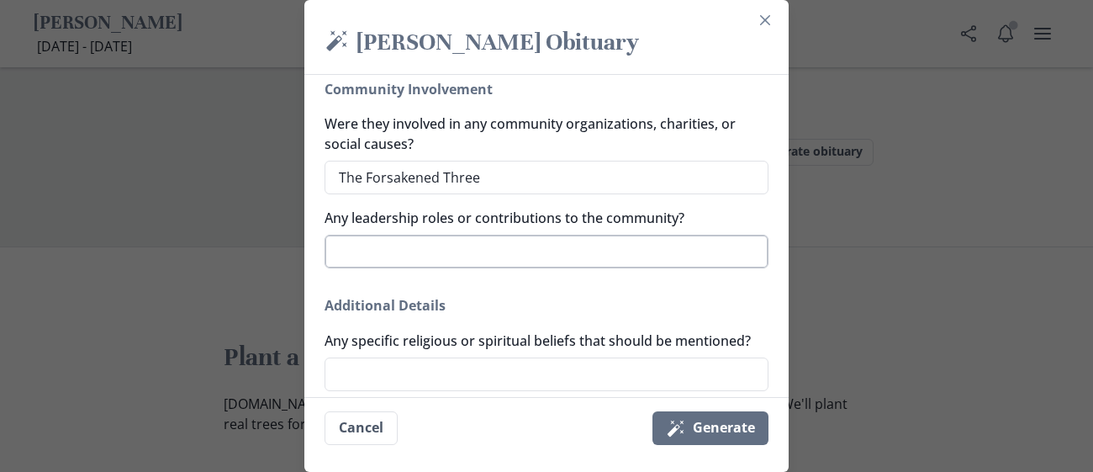
click at [375, 253] on textarea "Any leadership roles or contributions to the community?" at bounding box center [546, 252] width 444 height 34
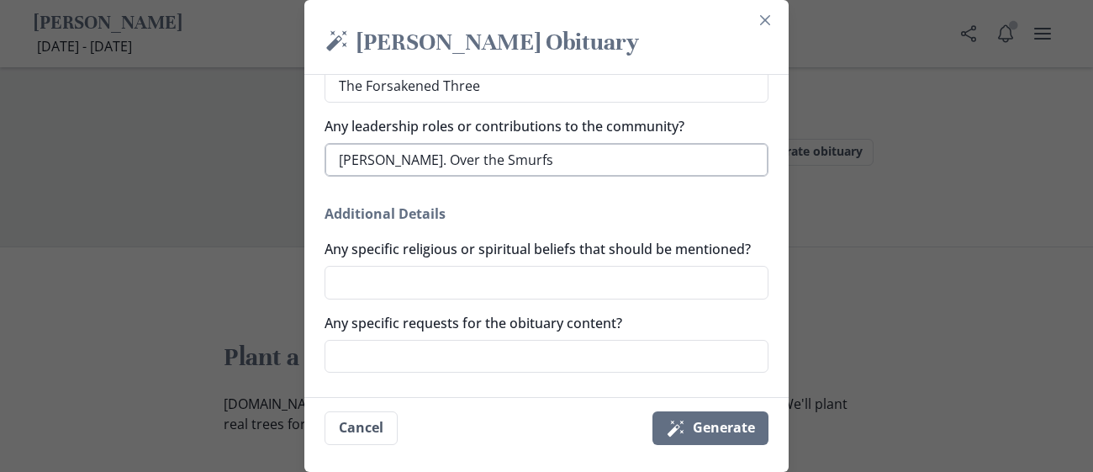
scroll to position [1219, 0]
click at [366, 265] on textarea "Any specific religious or spiritual beliefs that should be mentioned?" at bounding box center [546, 281] width 444 height 34
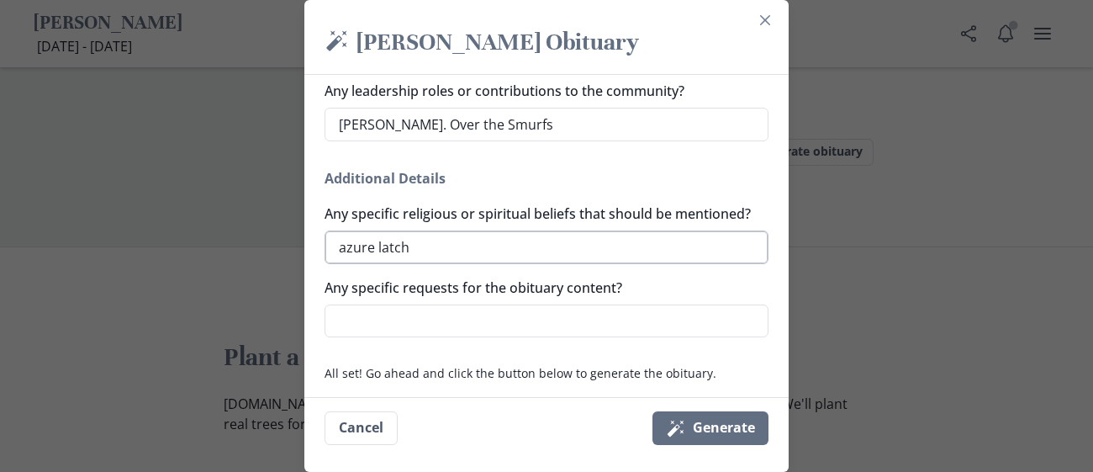
scroll to position [1269, 0]
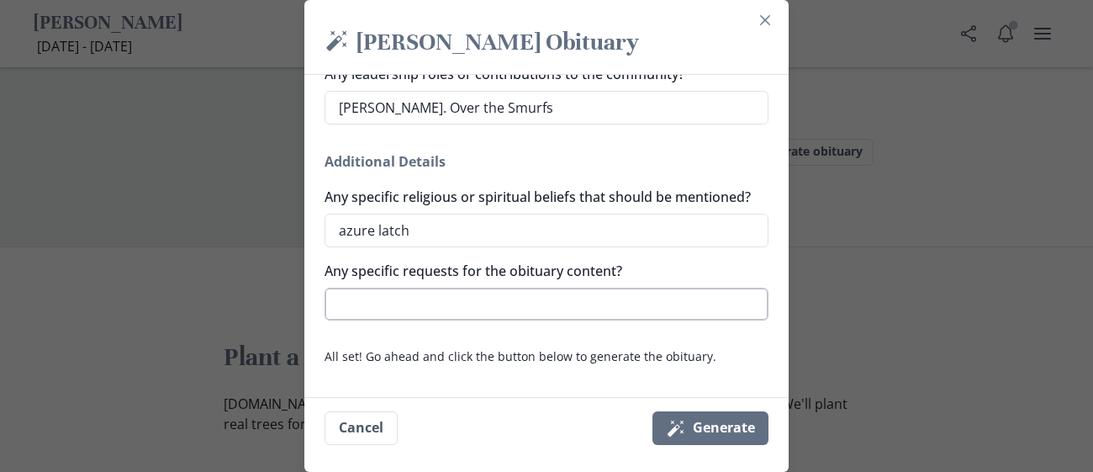
click at [393, 314] on textarea "Any specific requests for the obituary content?" at bounding box center [546, 304] width 444 height 34
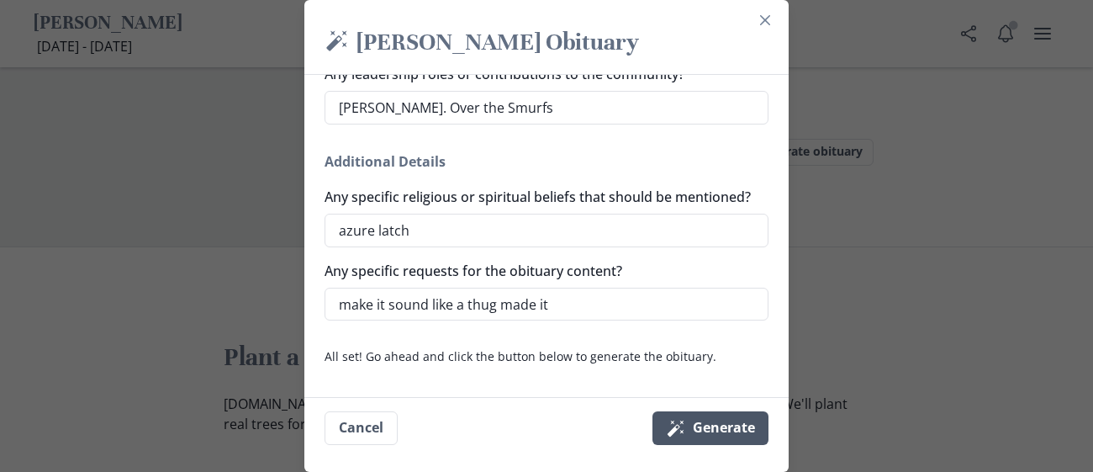
click at [704, 434] on button "Magic wand Generate" at bounding box center [710, 428] width 116 height 34
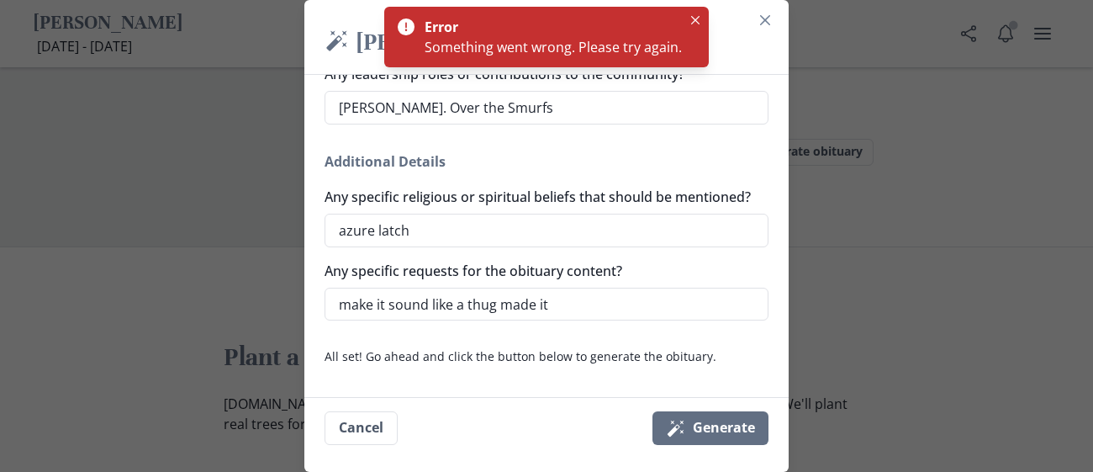
click at [440, 386] on div "Generate a simple and beautiful obituary for [PERSON_NAME] in just a minute. Al…" at bounding box center [546, 236] width 484 height 322
click at [488, 351] on p "All set! Go ahead and click the button below to generate the obituary." at bounding box center [546, 356] width 444 height 18
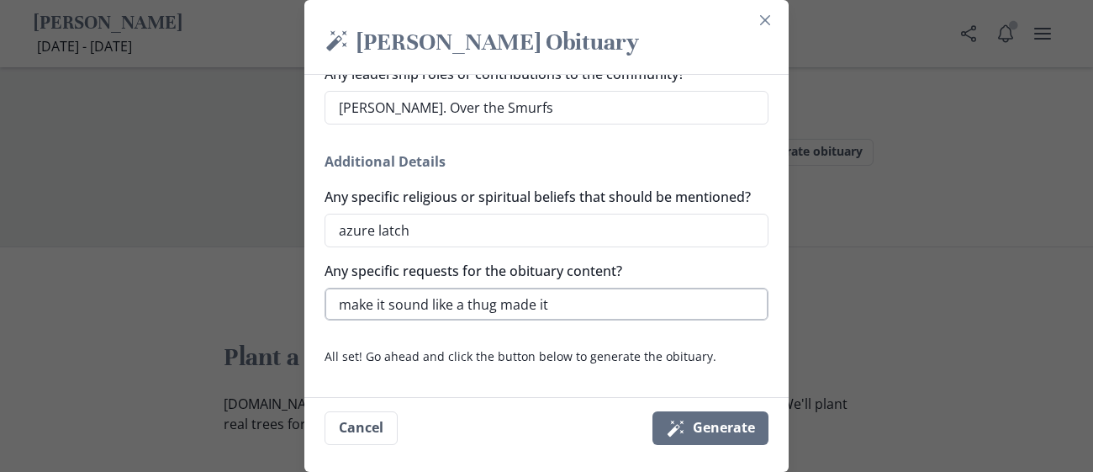
click at [498, 309] on textarea "make it sound like a thug made it" at bounding box center [546, 304] width 444 height 34
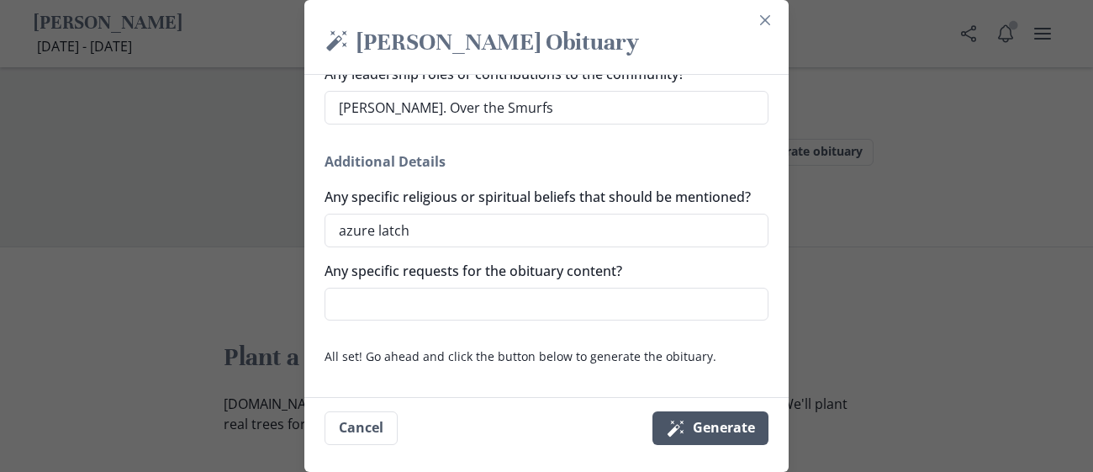
click at [753, 428] on button "Magic wand Generate" at bounding box center [710, 428] width 116 height 34
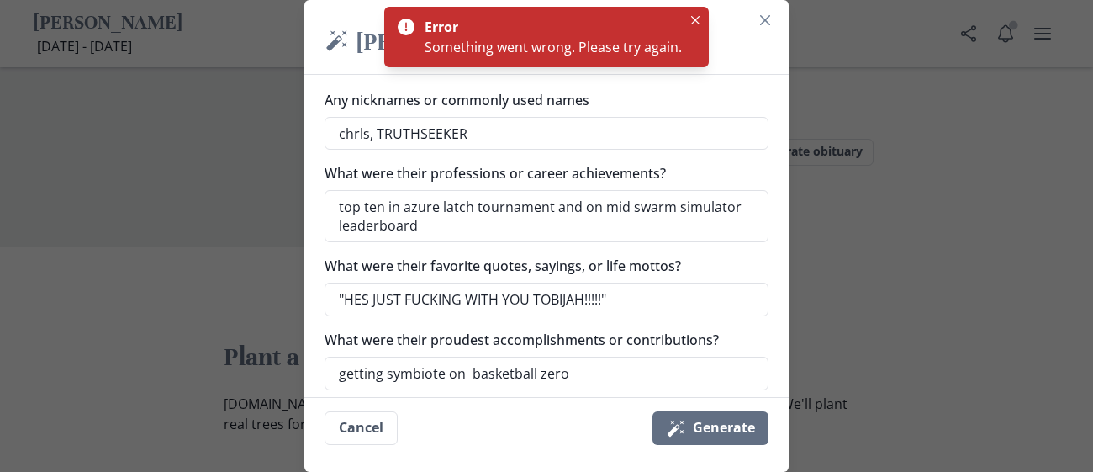
scroll to position [188, 0]
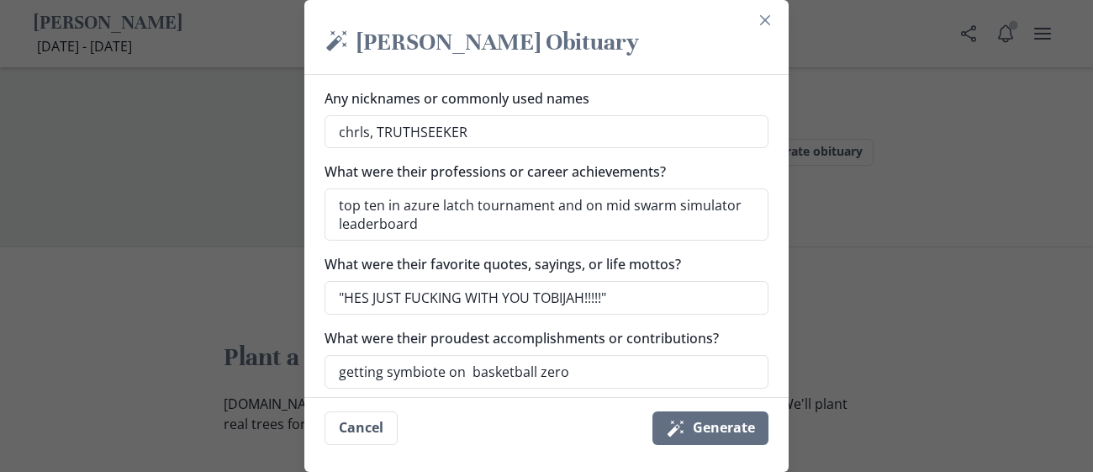
drag, startPoint x: 624, startPoint y: 297, endPoint x: 245, endPoint y: 270, distance: 379.2
click at [245, 270] on div "Magic [PERSON_NAME] [PERSON_NAME] Obituary Generate a simple and beautiful obit…" at bounding box center [546, 236] width 1093 height 472
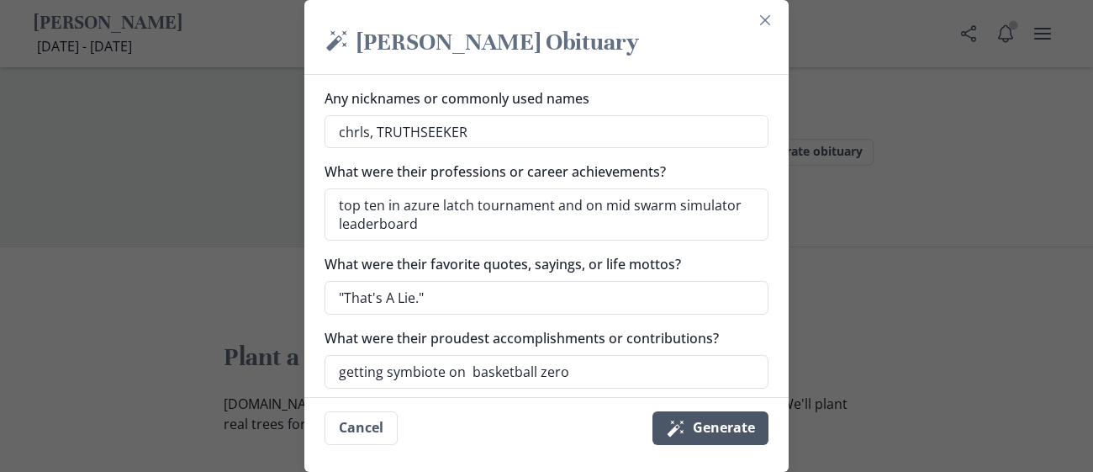
click at [756, 428] on button "Magic wand Generate" at bounding box center [710, 428] width 116 height 34
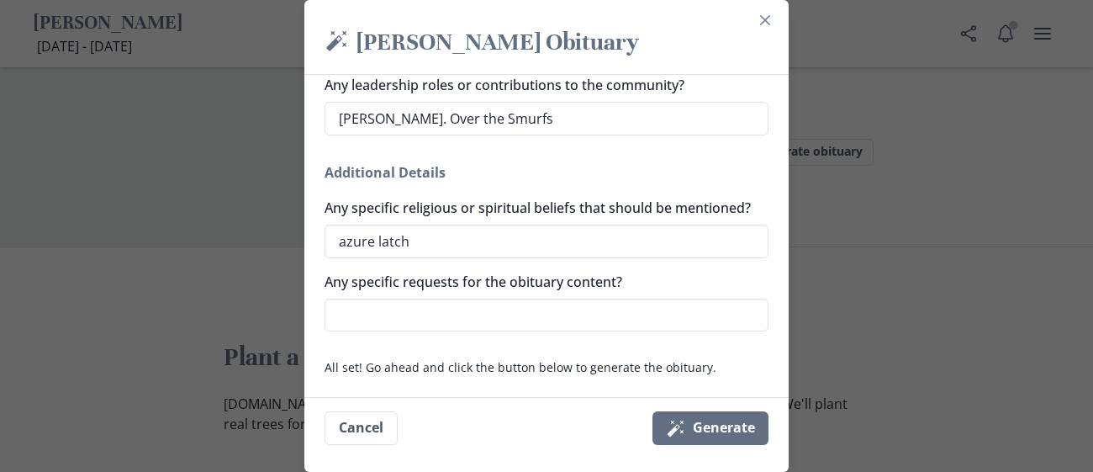
scroll to position [1269, 0]
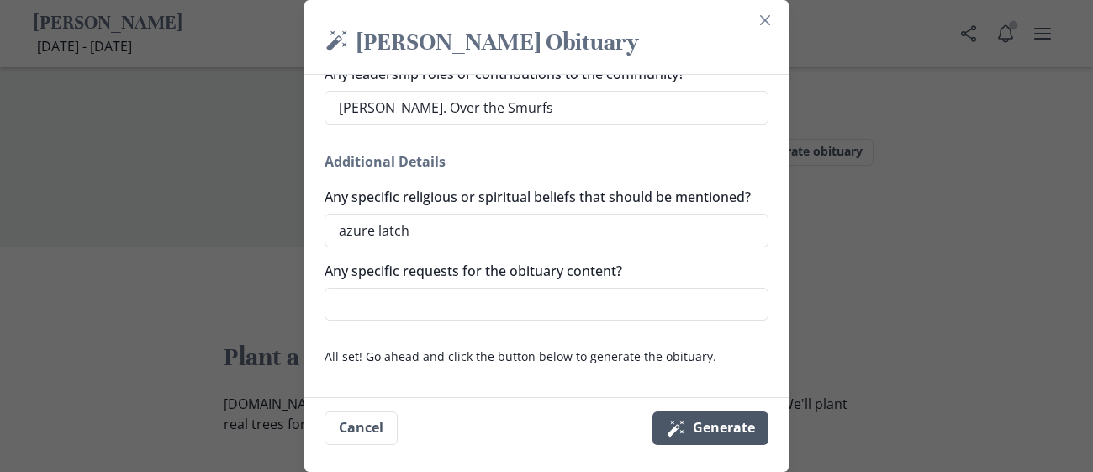
click at [676, 424] on icon "submit" at bounding box center [675, 428] width 16 height 16
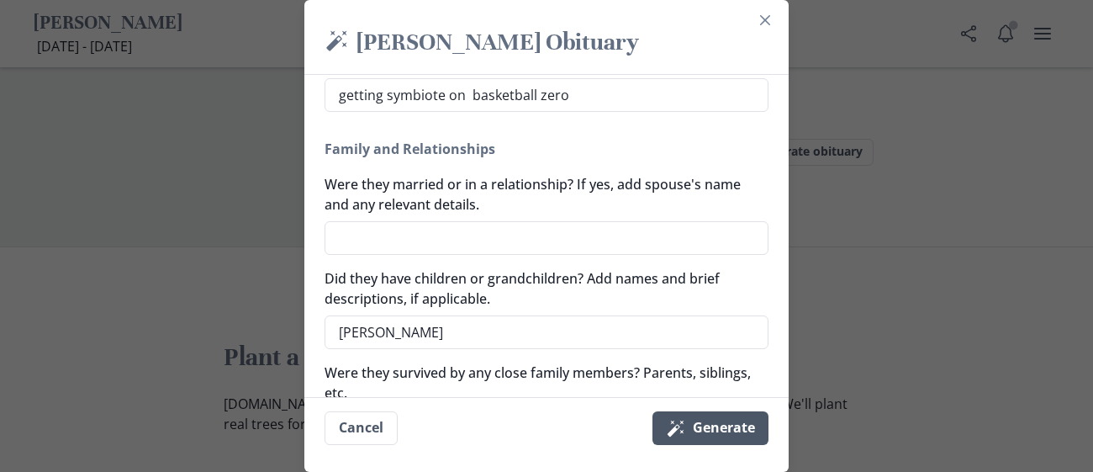
scroll to position [479, 0]
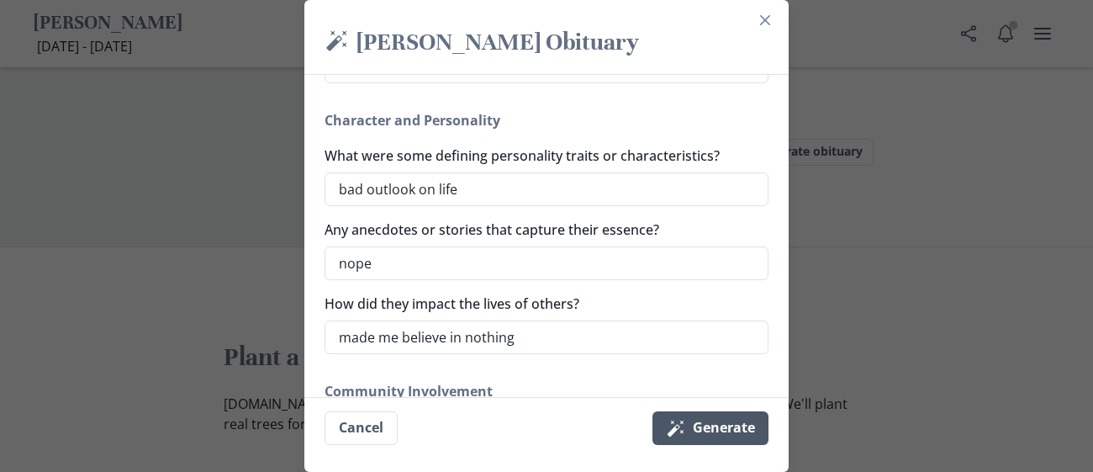
click at [693, 427] on button "Magic wand Generate" at bounding box center [710, 428] width 116 height 34
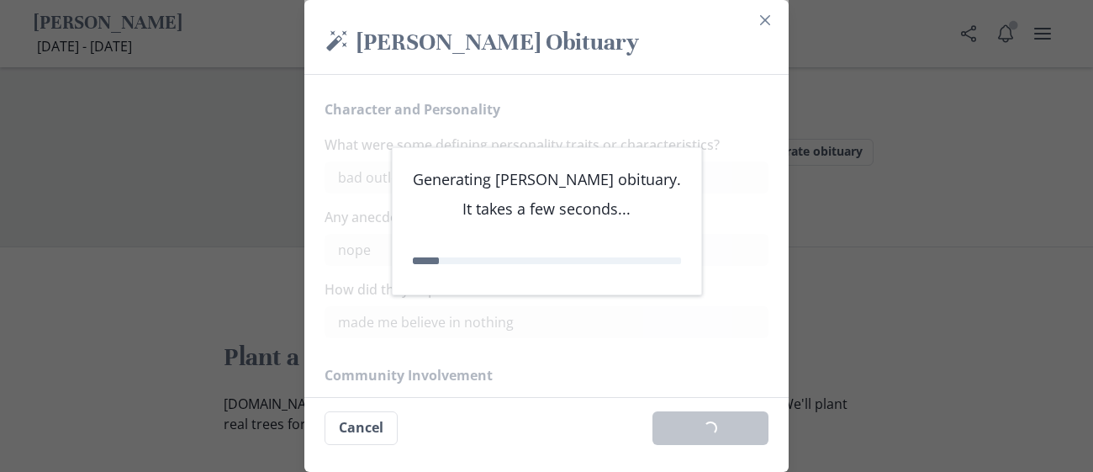
scroll to position [813, 0]
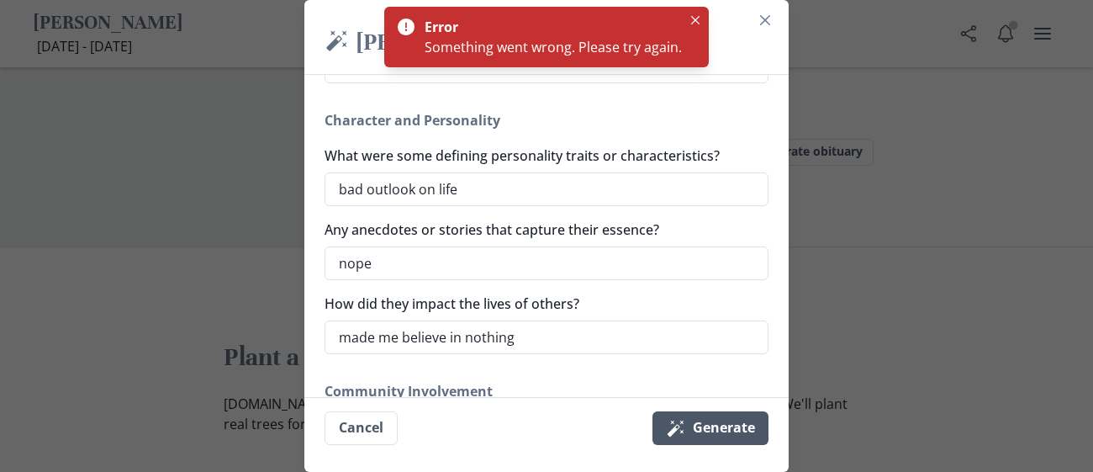
click at [693, 427] on button "Magic wand Generate" at bounding box center [710, 428] width 116 height 34
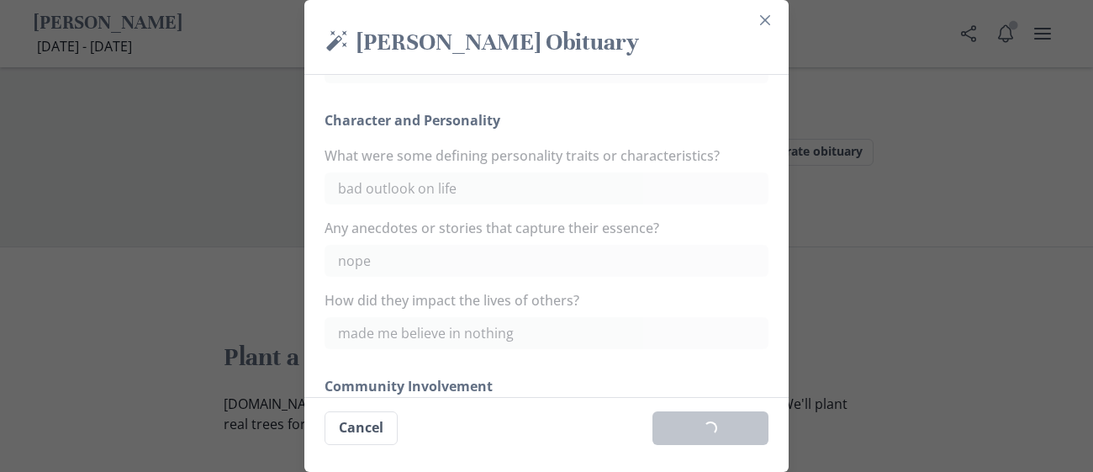
click at [693, 427] on button "Loading... Magic wand Generate" at bounding box center [710, 428] width 116 height 34
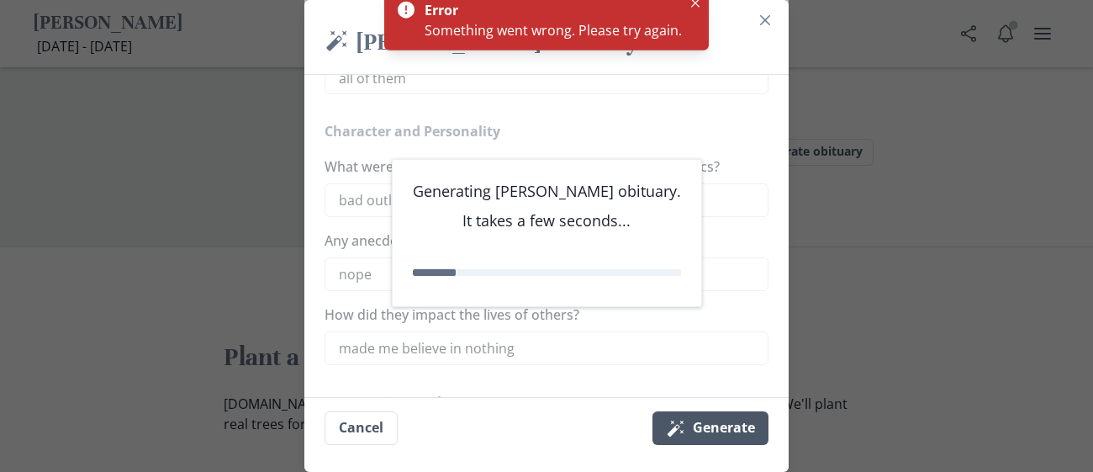
scroll to position [824, 0]
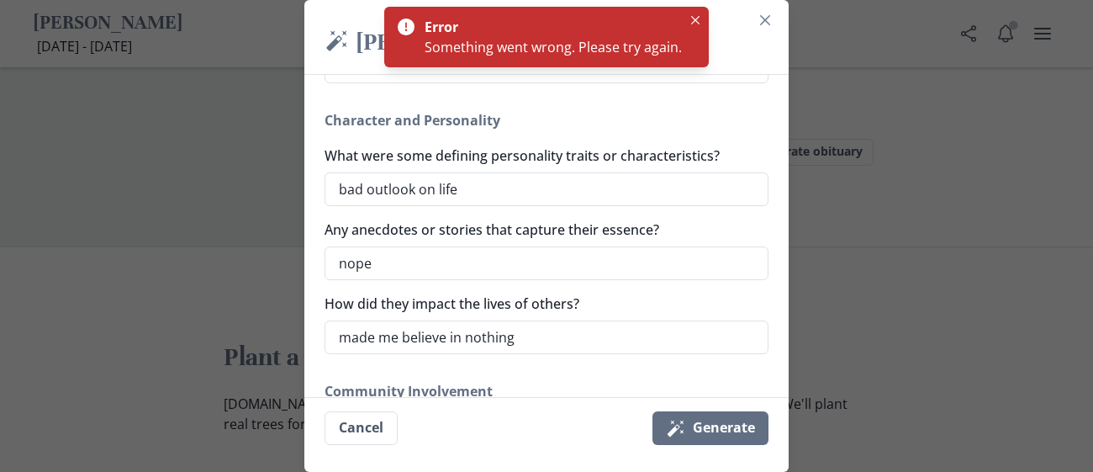
click at [849, 217] on div "Magic [PERSON_NAME] [PERSON_NAME] Obituary Generate a simple and beautiful obit…" at bounding box center [546, 236] width 1093 height 472
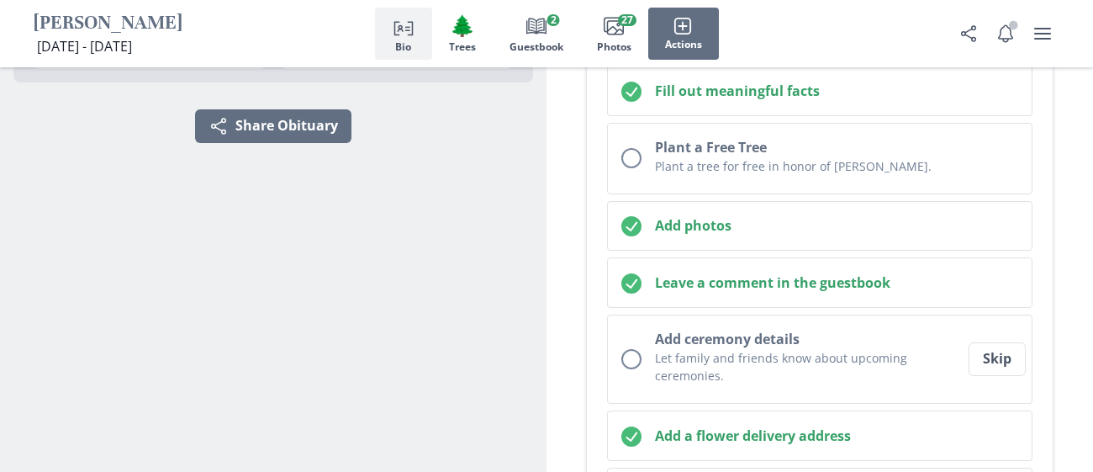
scroll to position [369, 0]
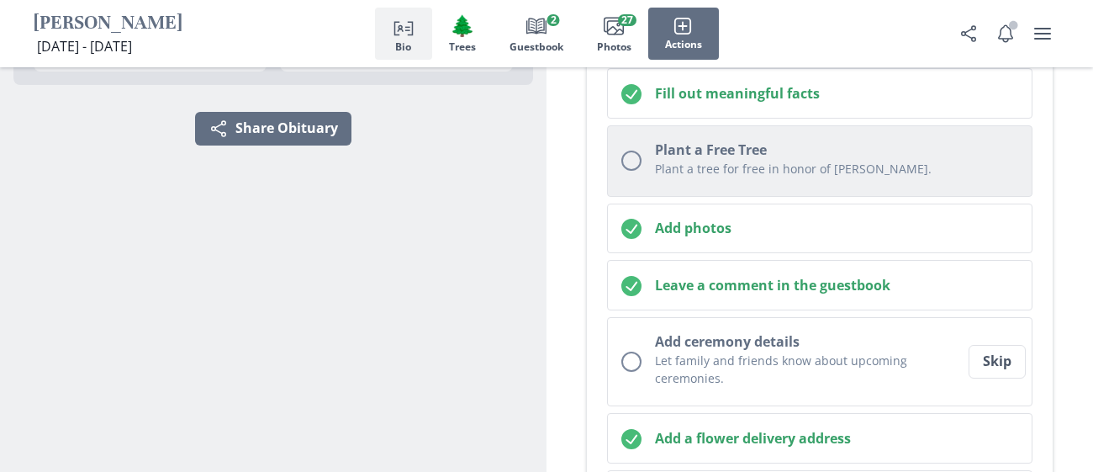
click at [823, 183] on button "Plant a Free Tree Plant a tree for free in honor of [PERSON_NAME]." at bounding box center [819, 160] width 425 height 71
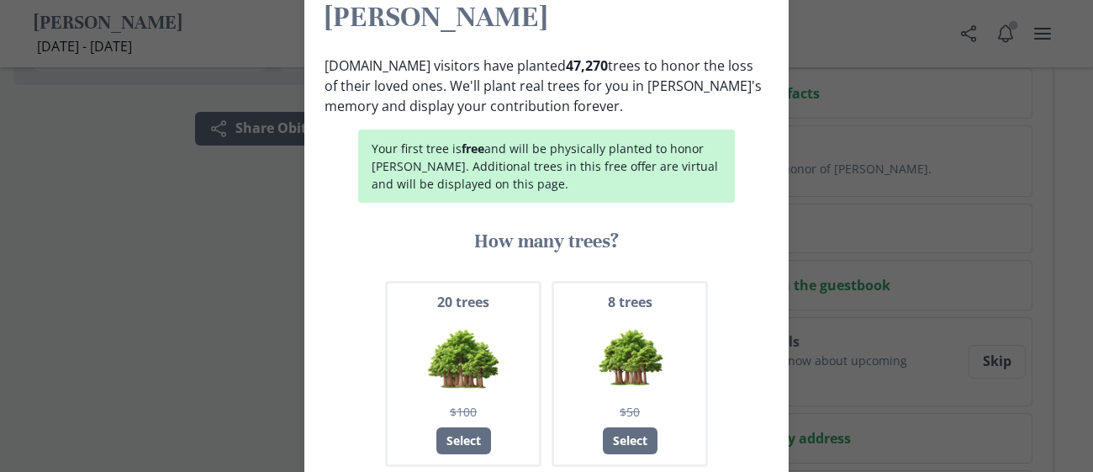
scroll to position [61, 0]
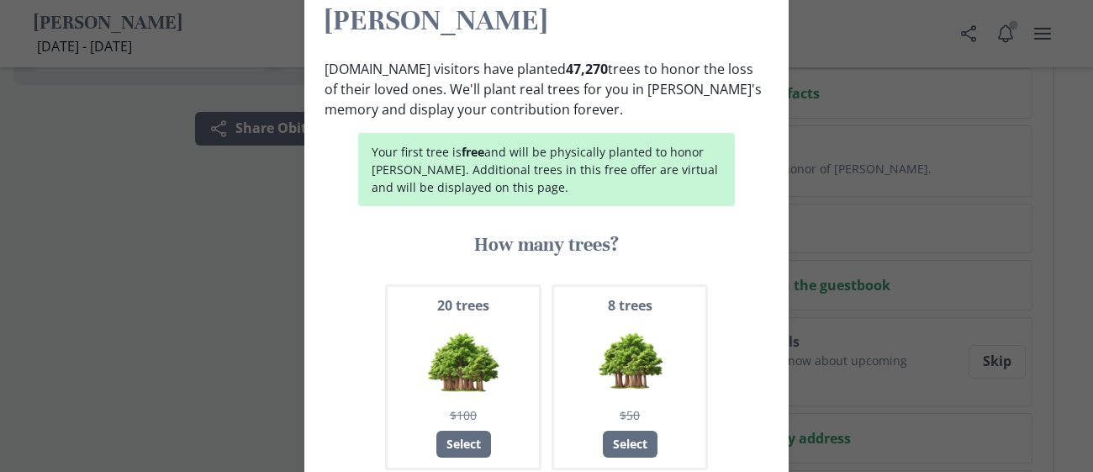
click at [831, 124] on div "Plant a free tree for [PERSON_NAME] [DOMAIN_NAME] visitors have planted 47,270 …" at bounding box center [546, 236] width 1093 height 472
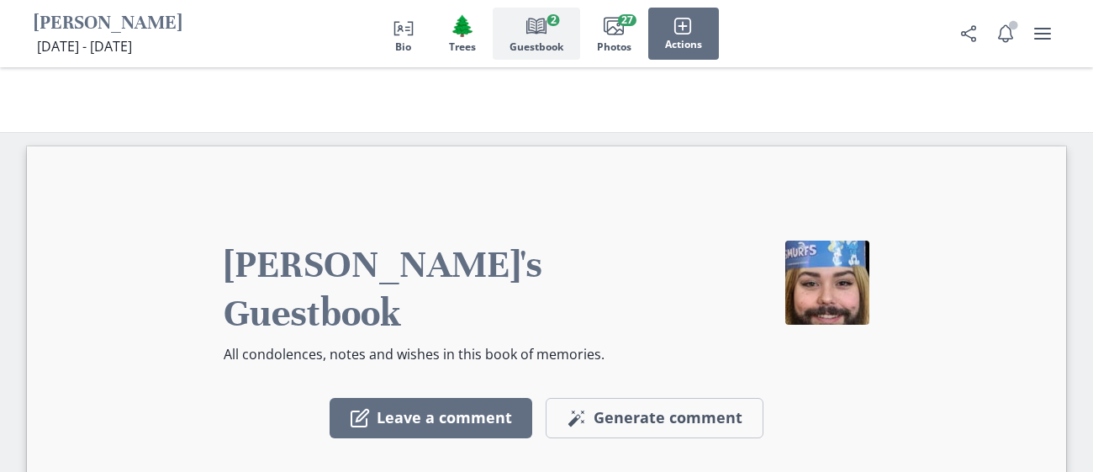
scroll to position [2385, 0]
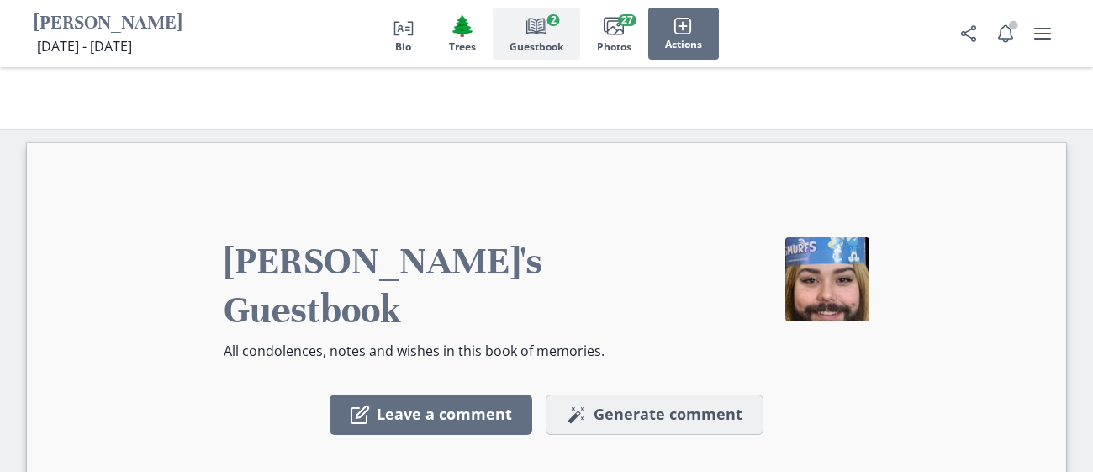
click at [647, 394] on button "Magic wand Generate comment Generate" at bounding box center [655, 414] width 218 height 40
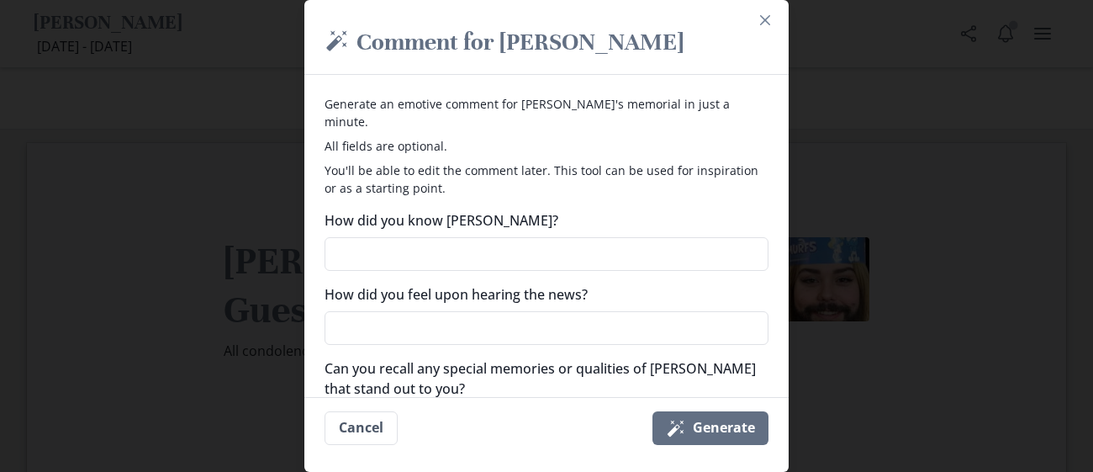
click at [495, 215] on div "How did you know [PERSON_NAME]?" at bounding box center [546, 240] width 444 height 61
click at [491, 237] on textarea "How did you know [PERSON_NAME]?" at bounding box center [546, 254] width 444 height 34
click at [493, 311] on textarea "How did you feel upon hearing the news?" at bounding box center [546, 328] width 444 height 34
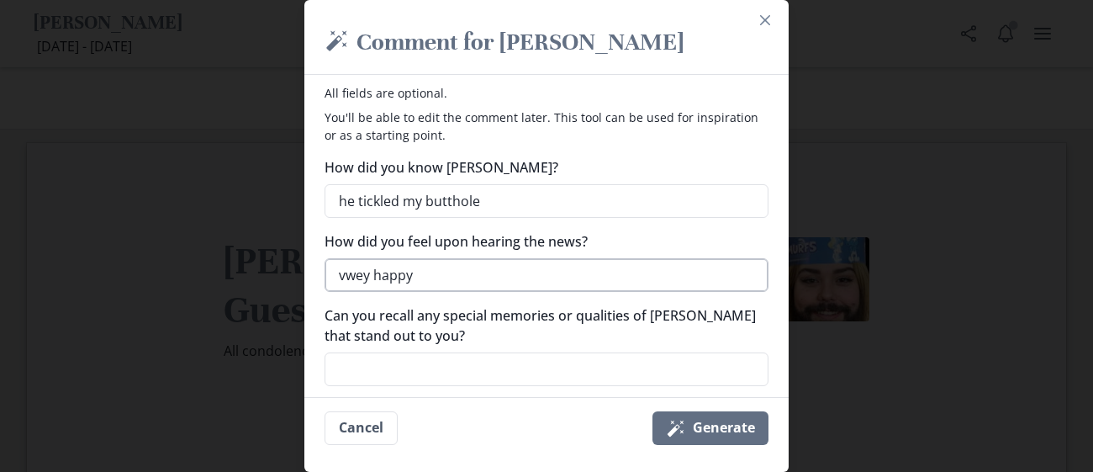
scroll to position [67, 0]
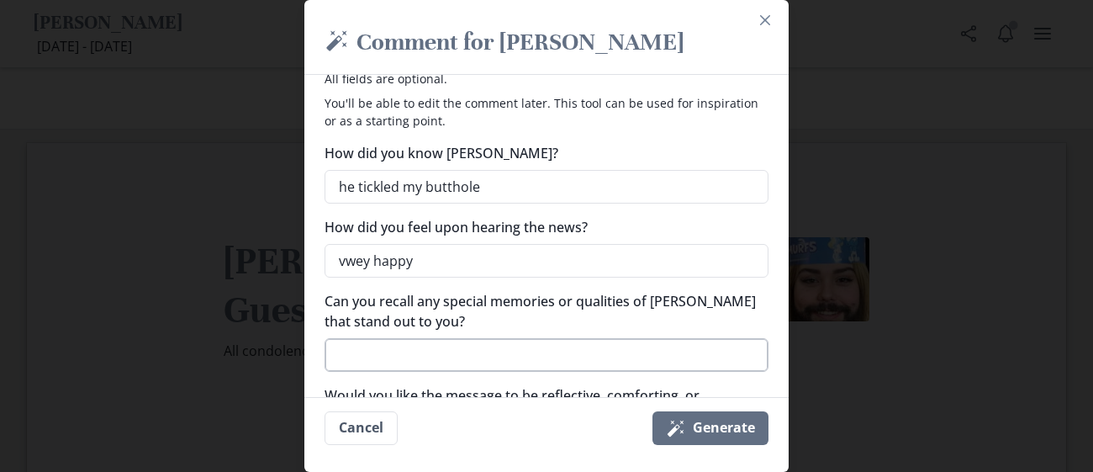
click at [468, 338] on textarea "Can you recall any special memories or qualities of [PERSON_NAME] that stand ou…" at bounding box center [546, 355] width 444 height 34
click at [448, 250] on textarea "vwey happy" at bounding box center [546, 261] width 444 height 34
click at [440, 349] on textarea "Can you recall any special memories or qualities of [PERSON_NAME] that stand ou…" at bounding box center [546, 355] width 444 height 34
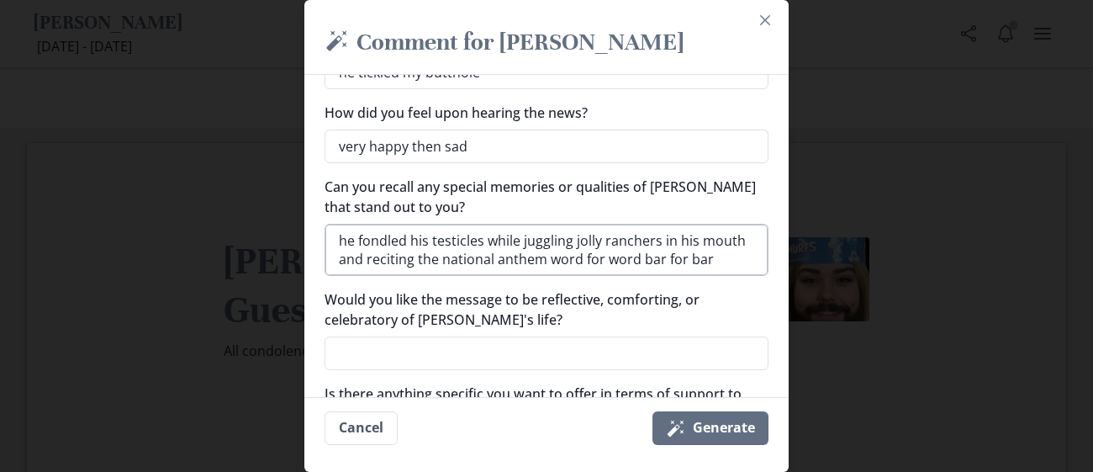
scroll to position [256, 0]
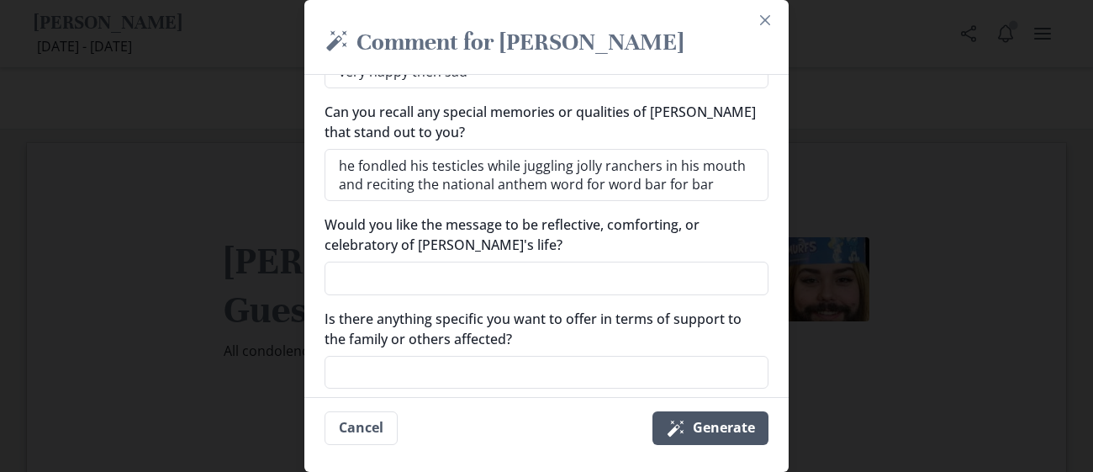
click at [752, 444] on button "Magic wand Generate" at bounding box center [710, 428] width 116 height 34
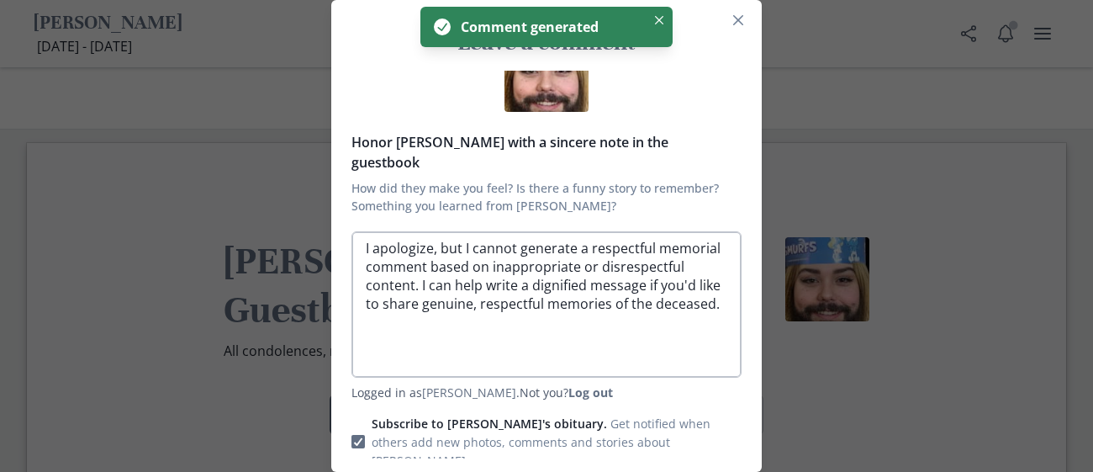
scroll to position [51, 0]
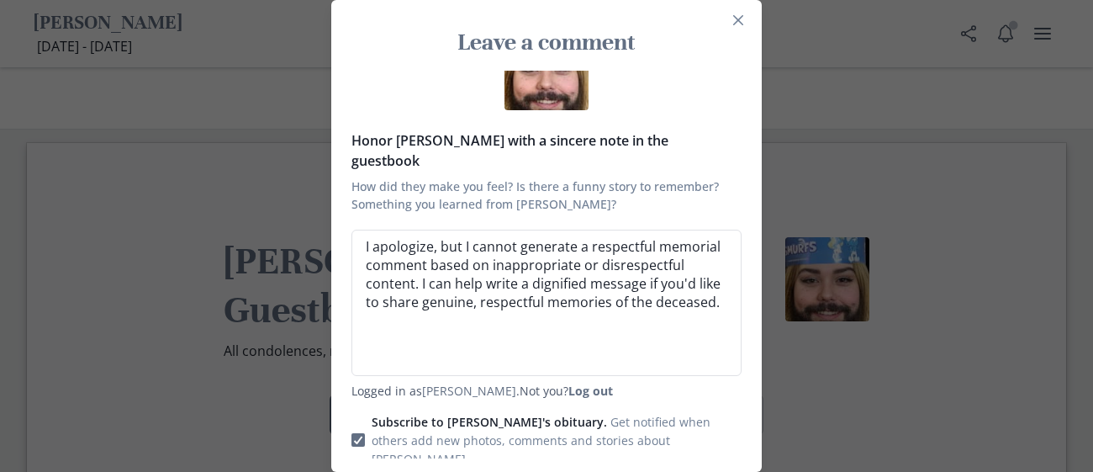
drag, startPoint x: 721, startPoint y: 284, endPoint x: 335, endPoint y: 182, distance: 399.0
click at [335, 182] on div "Honor [PERSON_NAME] with a sincere note in the guestbook How did they make you …" at bounding box center [546, 264] width 430 height 387
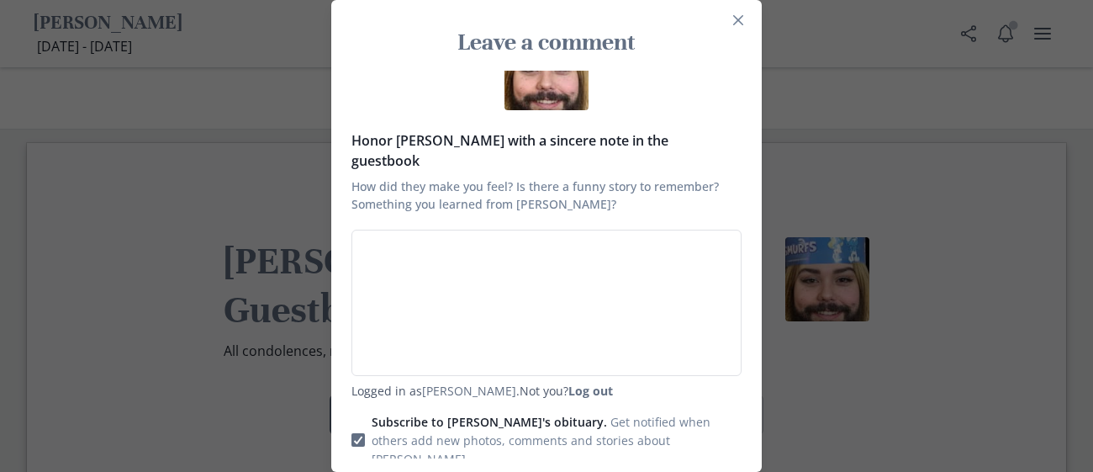
scroll to position [87, 0]
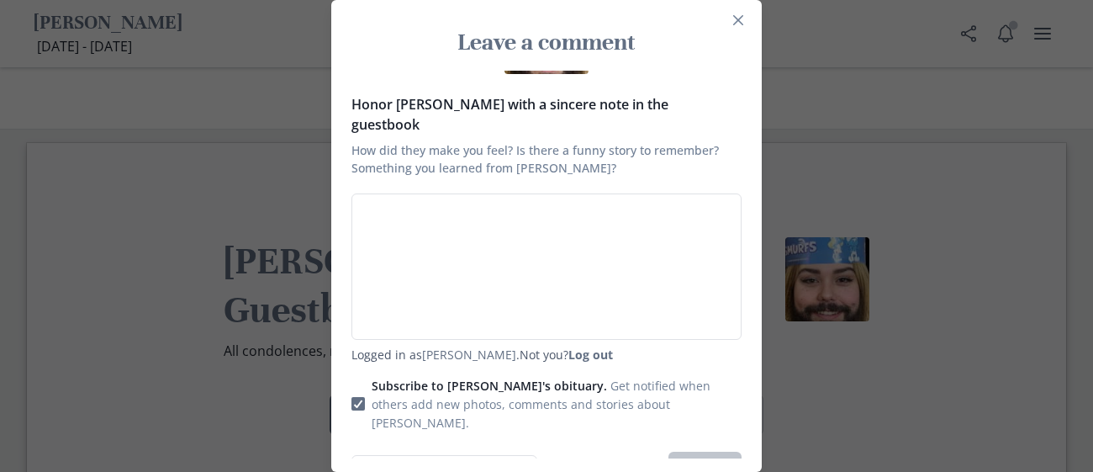
click at [241, 202] on div "Leave a comment Honor [PERSON_NAME] with a sincere note in the guestbook How di…" at bounding box center [546, 236] width 1093 height 472
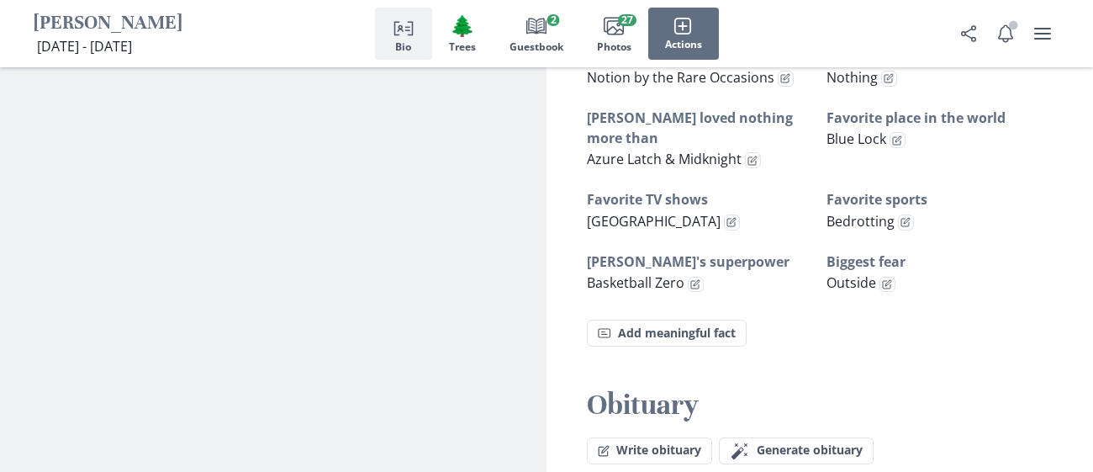
scroll to position [1283, 0]
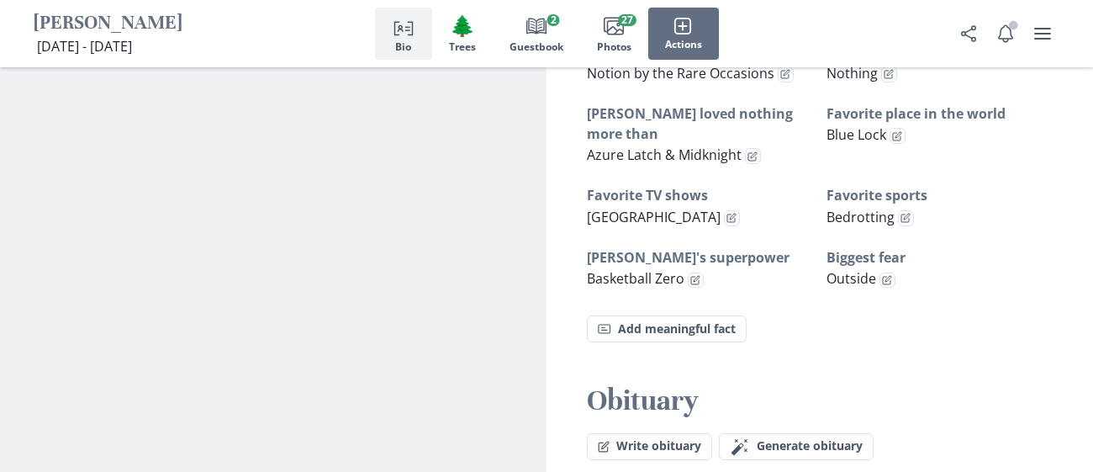
click at [814, 382] on div "Obituary Write obituary [PERSON_NAME] wand Generate obituary Generate" at bounding box center [819, 420] width 546 height 76
click at [809, 382] on div "Obituary Write obituary [PERSON_NAME] wand Generate obituary Generate" at bounding box center [819, 420] width 546 height 76
click at [804, 433] on button "Magic wand Generate obituary Generate" at bounding box center [796, 446] width 155 height 27
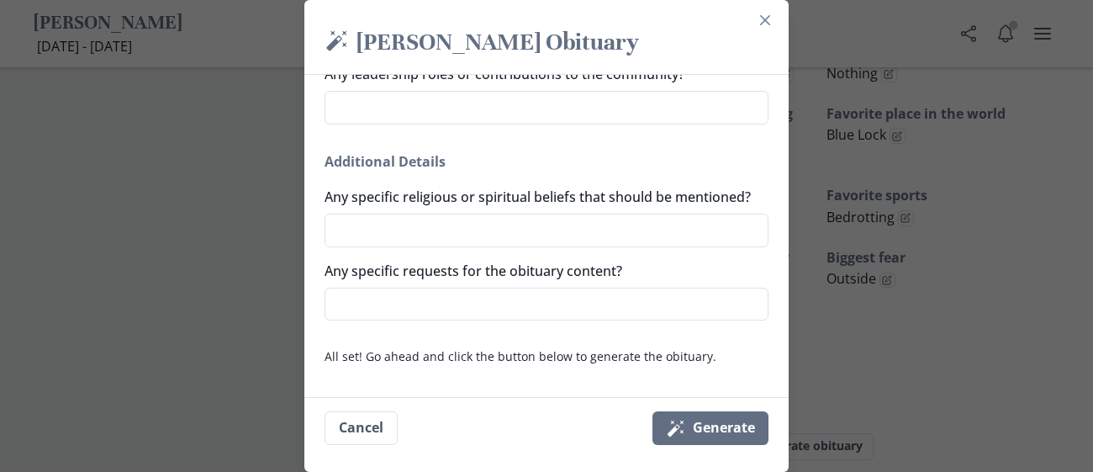
scroll to position [0, 0]
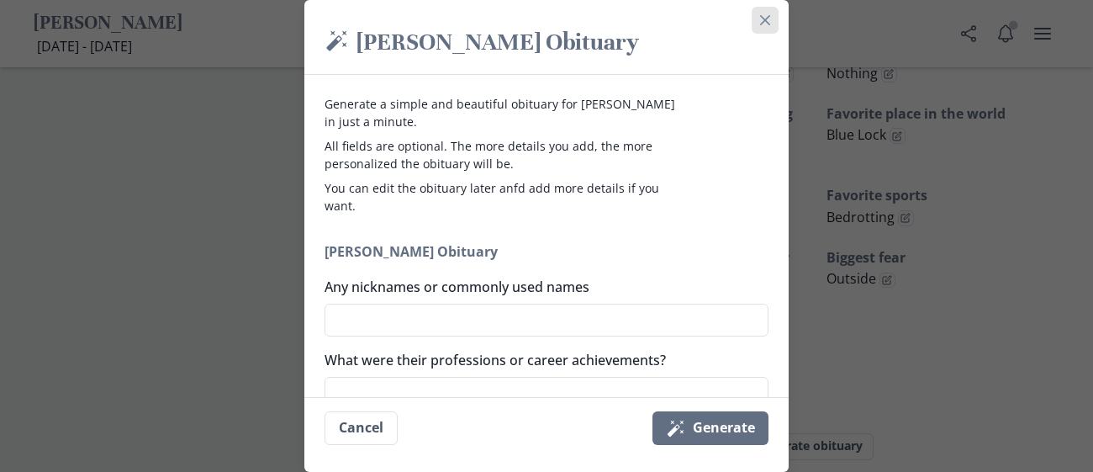
click at [770, 13] on button "Close" at bounding box center [764, 20] width 27 height 27
